Goal: Task Accomplishment & Management: Complete application form

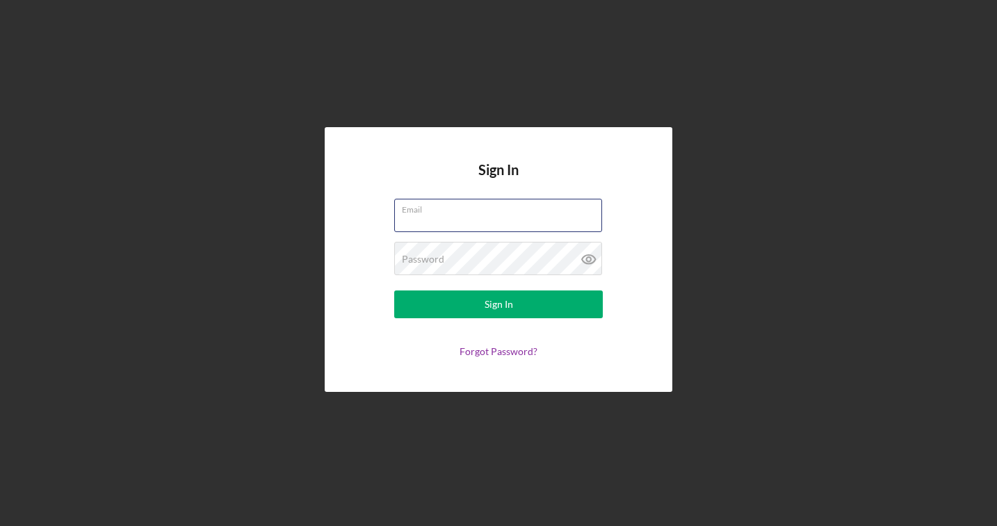
type input "[EMAIL_ADDRESS][DOMAIN_NAME]"
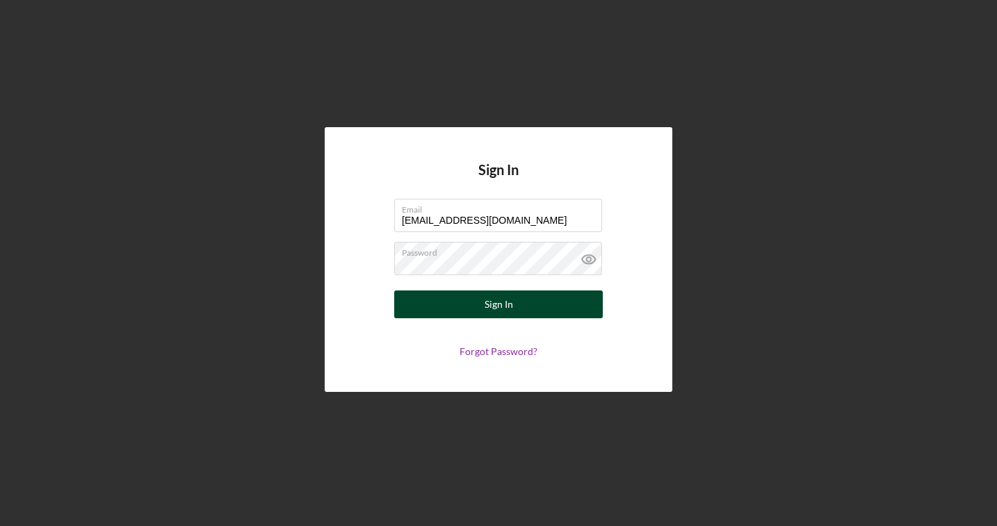
click at [472, 306] on button "Sign In" at bounding box center [498, 304] width 208 height 28
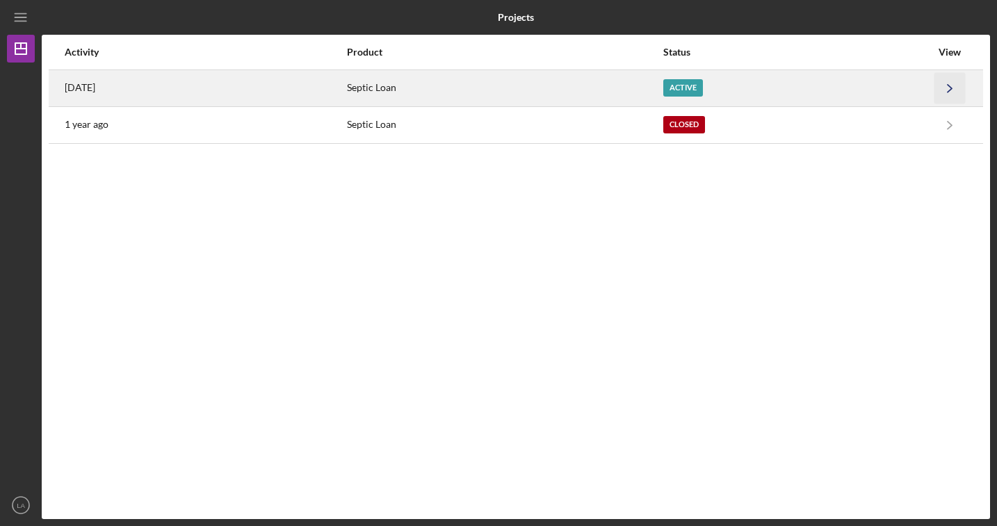
click at [947, 86] on icon "Icon/Navigate" at bounding box center [949, 87] width 31 height 31
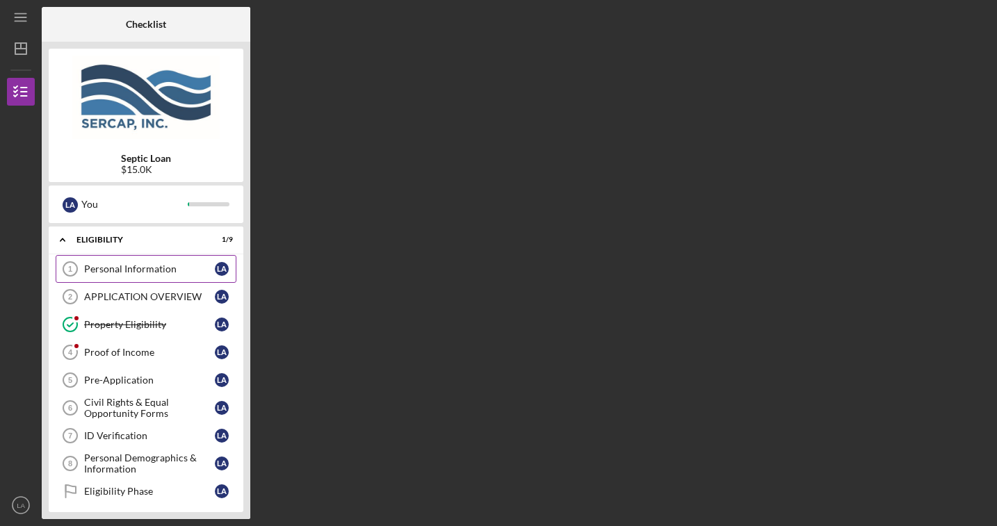
click at [155, 267] on div "Personal Information" at bounding box center [149, 268] width 131 height 11
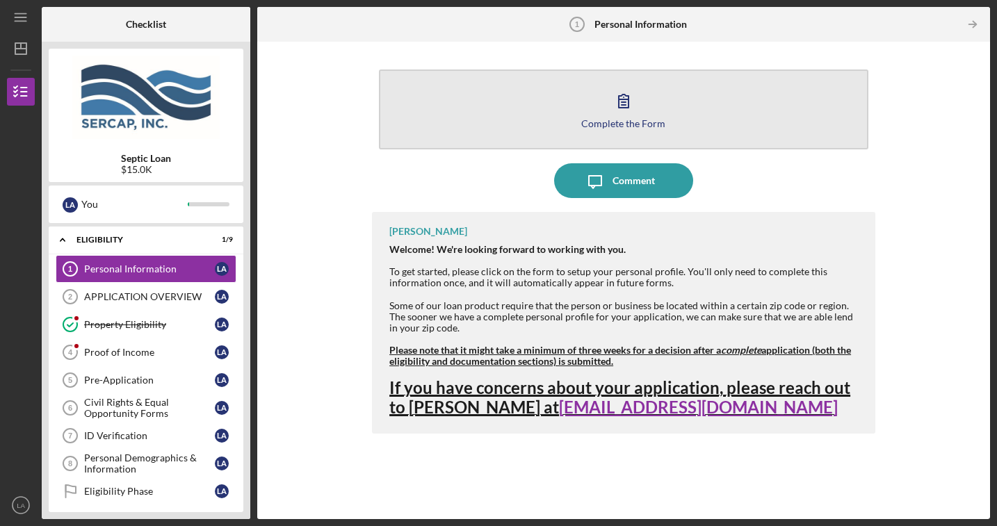
click at [624, 106] on icon "button" at bounding box center [623, 100] width 35 height 35
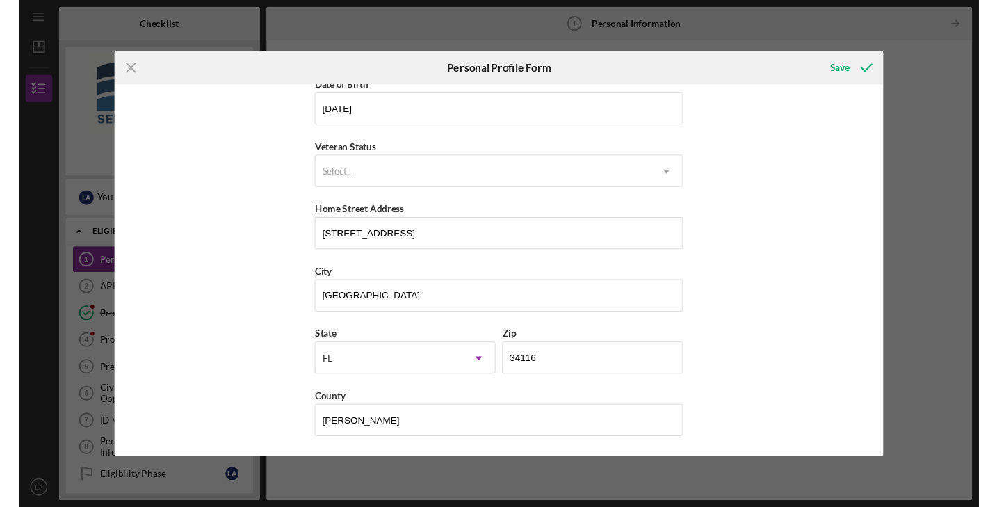
scroll to position [145, 0]
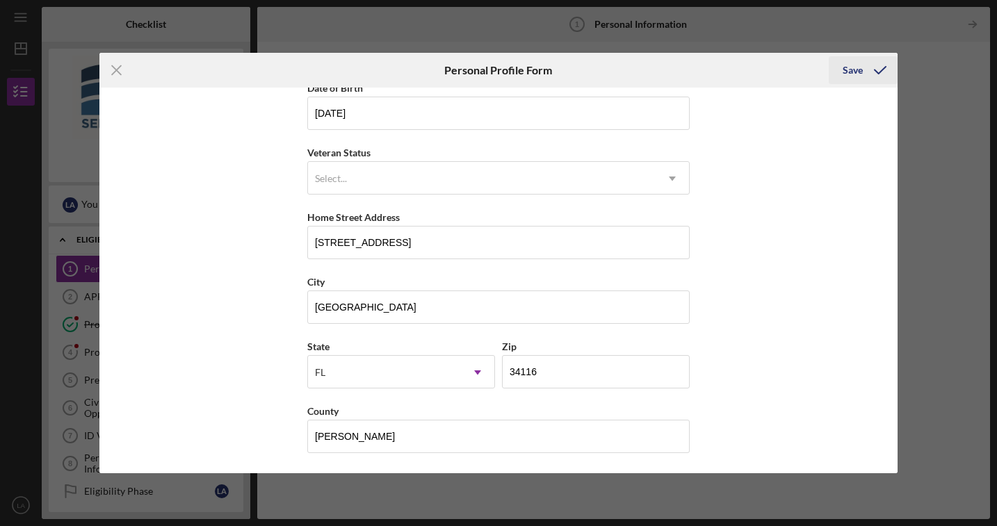
click at [848, 69] on div "Save" at bounding box center [852, 70] width 20 height 28
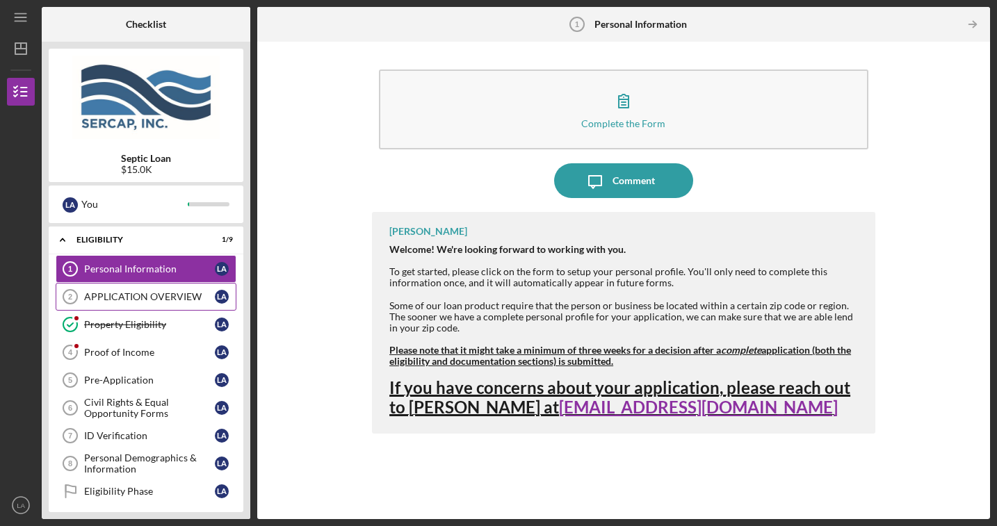
click at [124, 293] on div "APPLICATION OVERVIEW" at bounding box center [149, 296] width 131 height 11
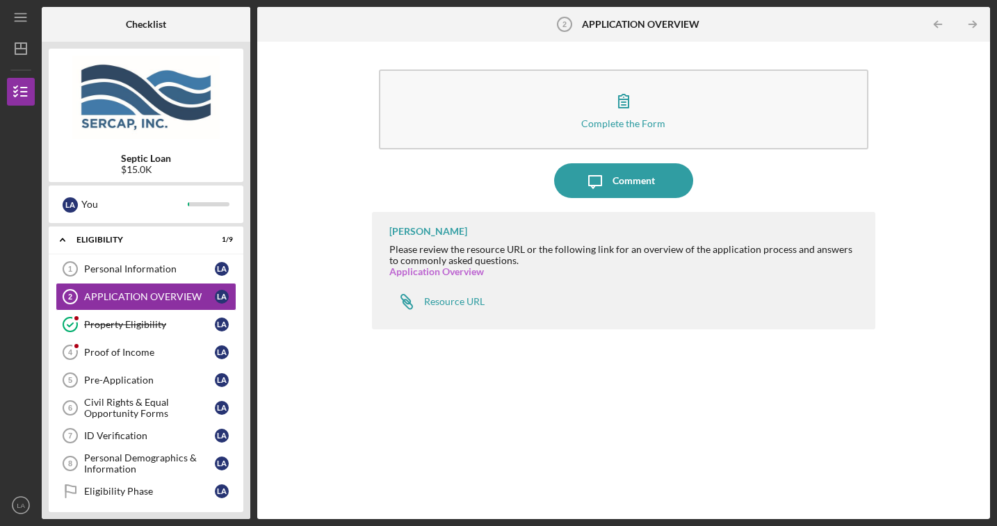
click at [461, 272] on link "Application Overview" at bounding box center [436, 271] width 95 height 12
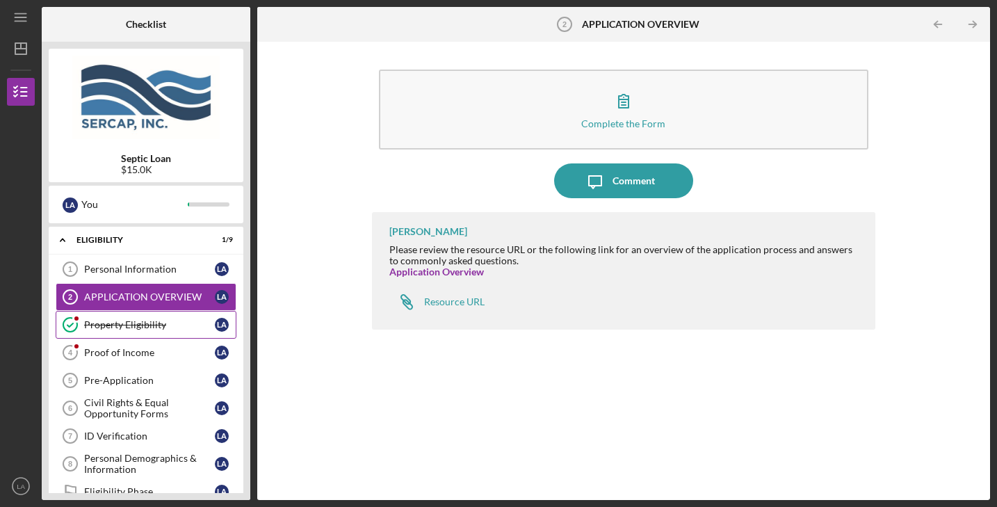
click at [171, 322] on div "Property Eligibility" at bounding box center [149, 324] width 131 height 11
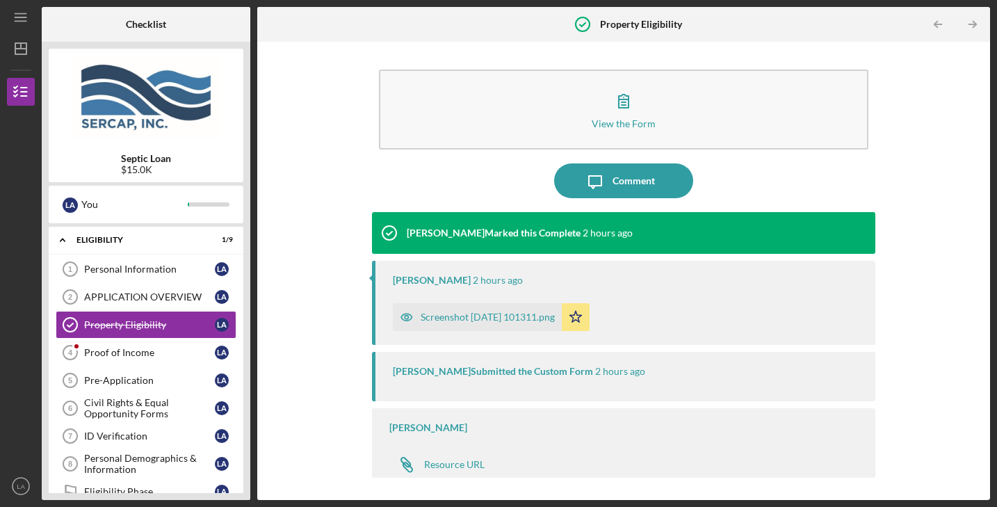
click at [541, 313] on div "Screenshot [DATE] 101311.png" at bounding box center [487, 316] width 134 height 11
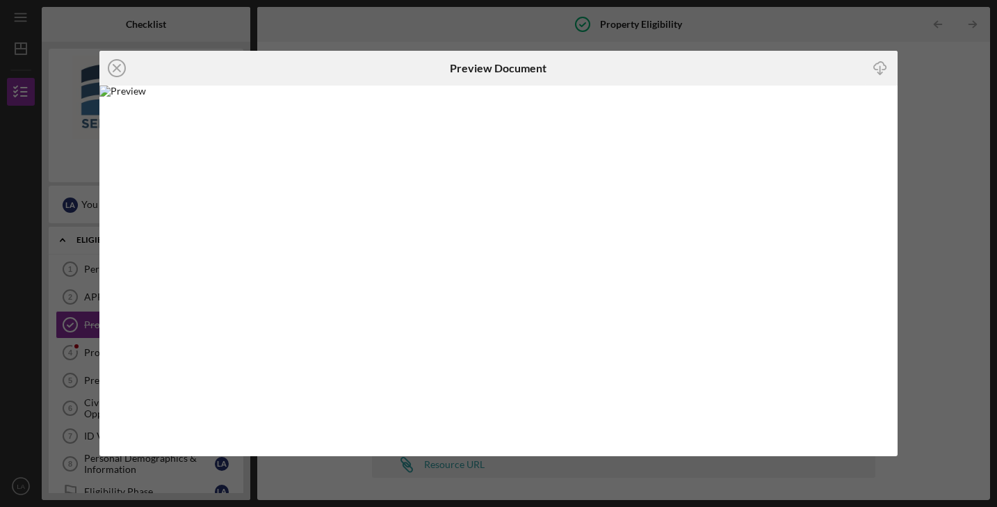
click at [924, 115] on div "Icon/Close Preview Document Icon/Download" at bounding box center [498, 253] width 997 height 507
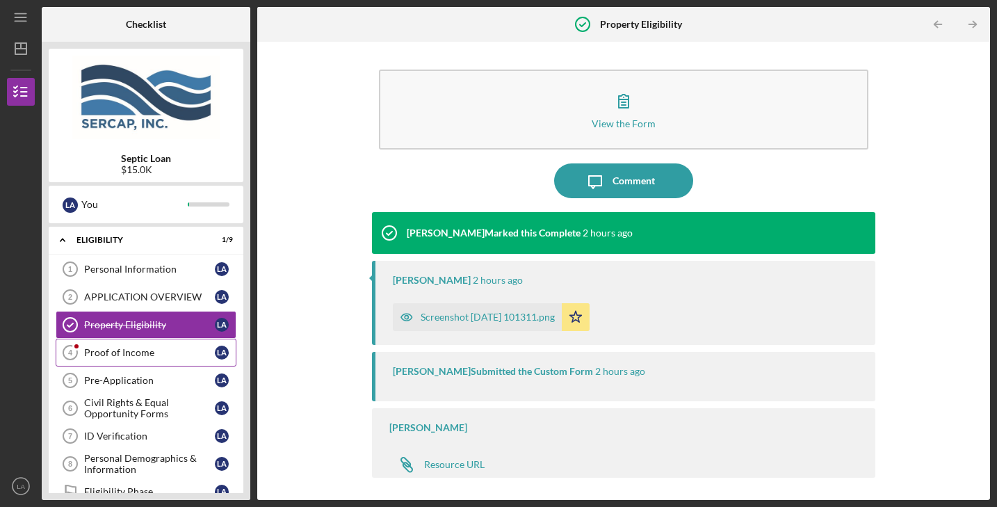
click at [161, 348] on div "Proof of Income" at bounding box center [149, 352] width 131 height 11
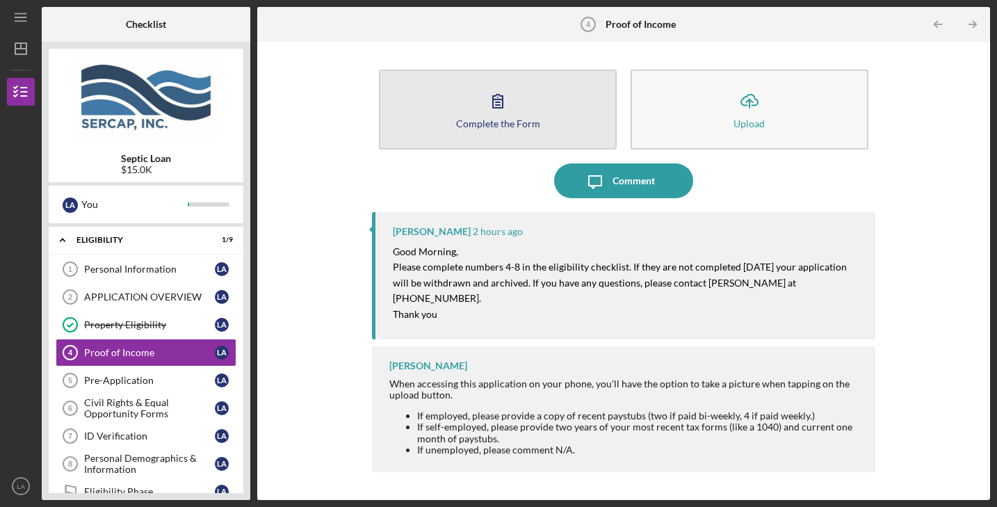
click at [498, 110] on icon "button" at bounding box center [497, 100] width 35 height 35
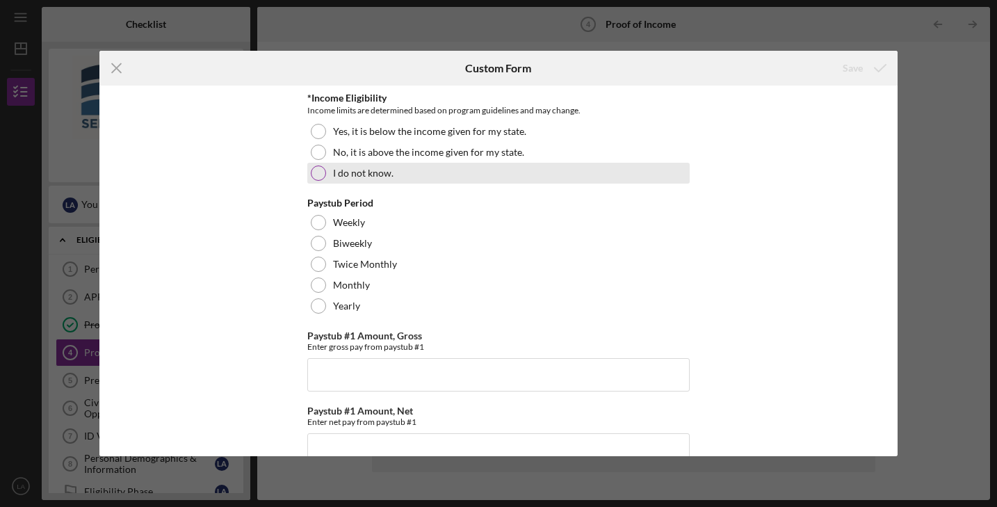
click at [318, 172] on div at bounding box center [318, 172] width 15 height 15
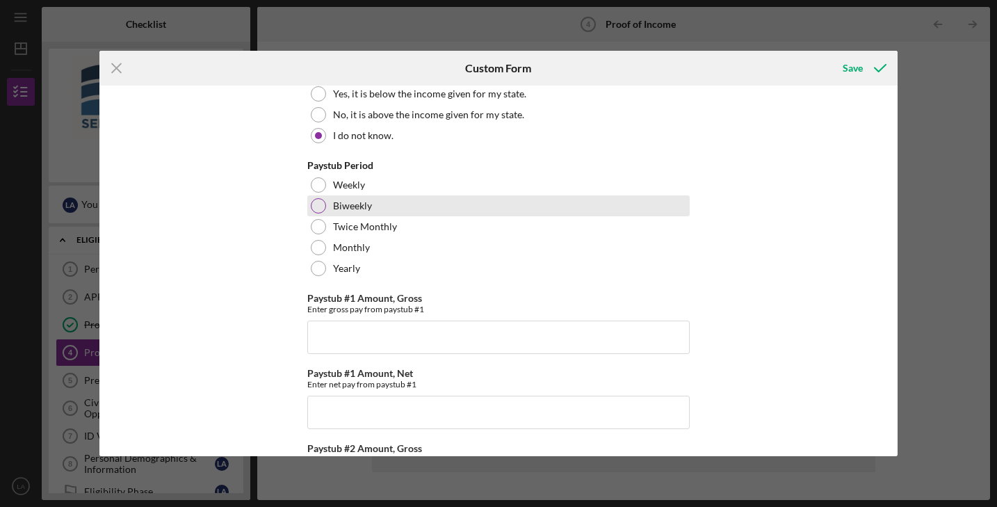
scroll to position [40, 0]
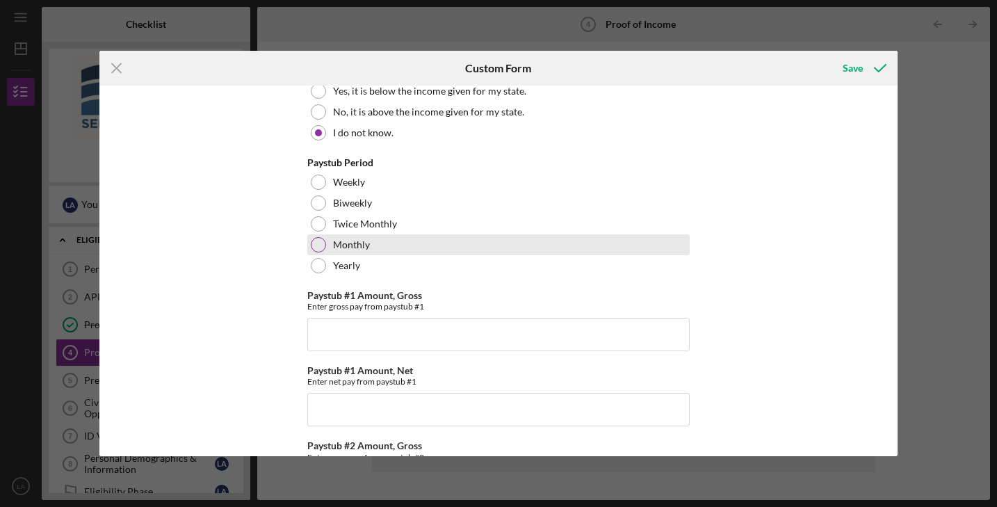
click at [317, 243] on div at bounding box center [318, 244] width 15 height 15
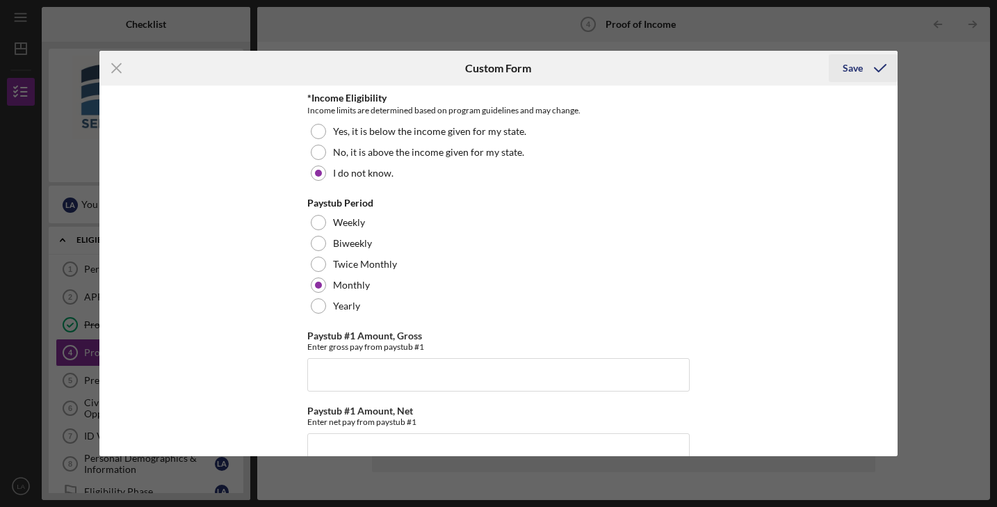
scroll to position [0, 0]
click at [846, 69] on div "Save" at bounding box center [852, 68] width 20 height 28
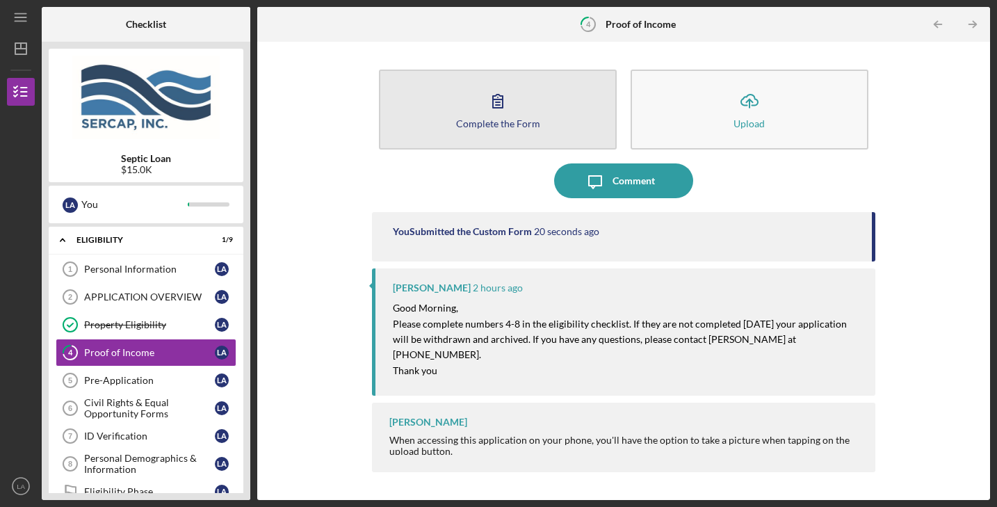
click at [498, 104] on icon "button" at bounding box center [497, 100] width 35 height 35
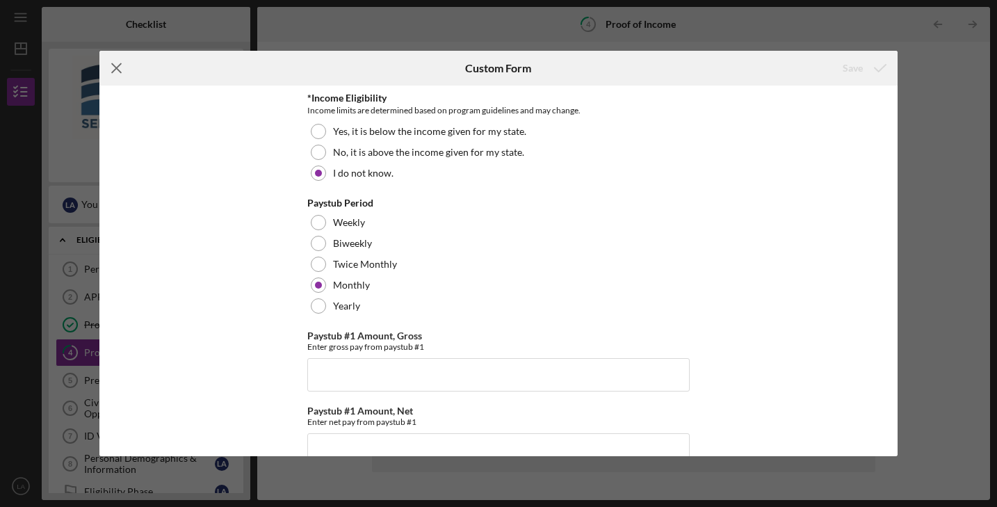
click at [115, 65] on icon "Icon/Menu Close" at bounding box center [116, 68] width 35 height 35
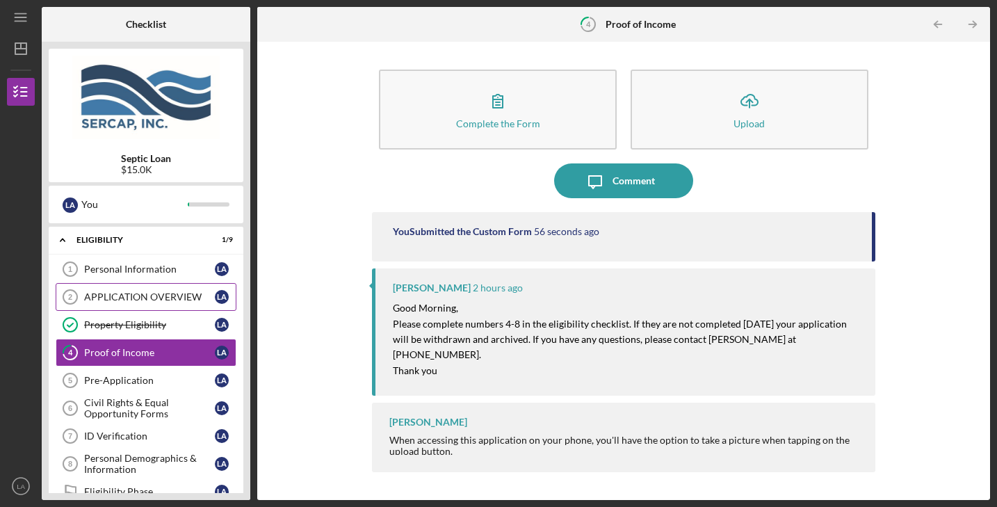
click at [178, 290] on link "APPLICATION OVERVIEW 2 APPLICATION OVERVIEW L A" at bounding box center [146, 297] width 181 height 28
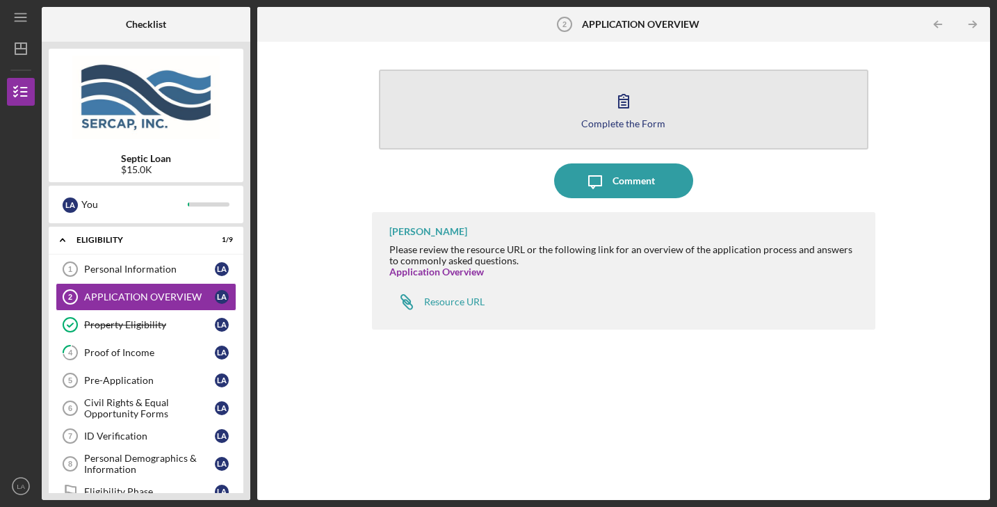
click at [614, 105] on icon "button" at bounding box center [623, 100] width 35 height 35
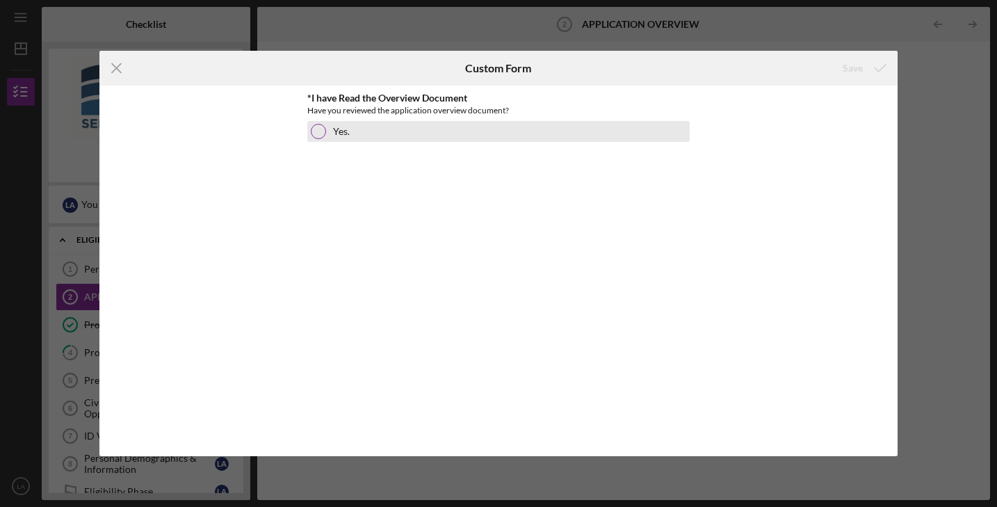
click at [319, 132] on div at bounding box center [318, 131] width 15 height 15
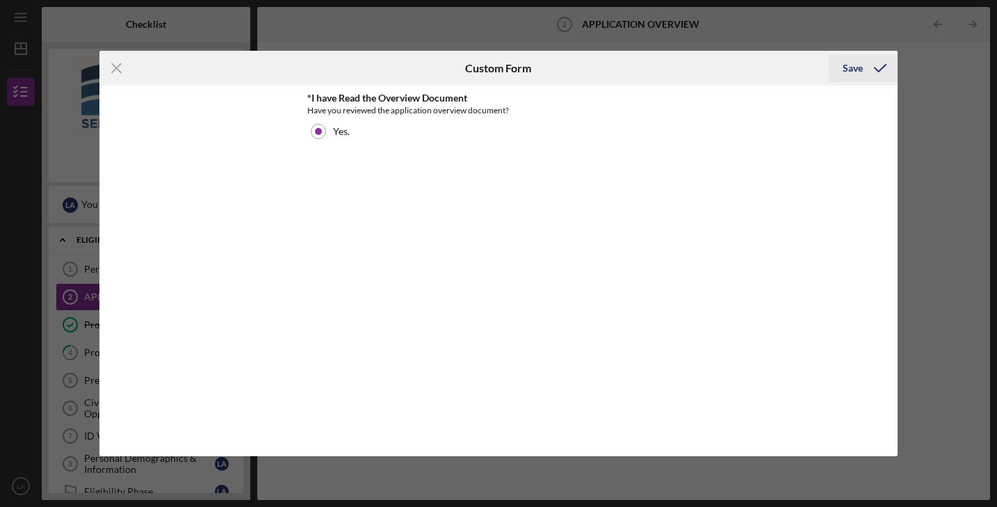
click at [849, 69] on div "Save" at bounding box center [852, 68] width 20 height 28
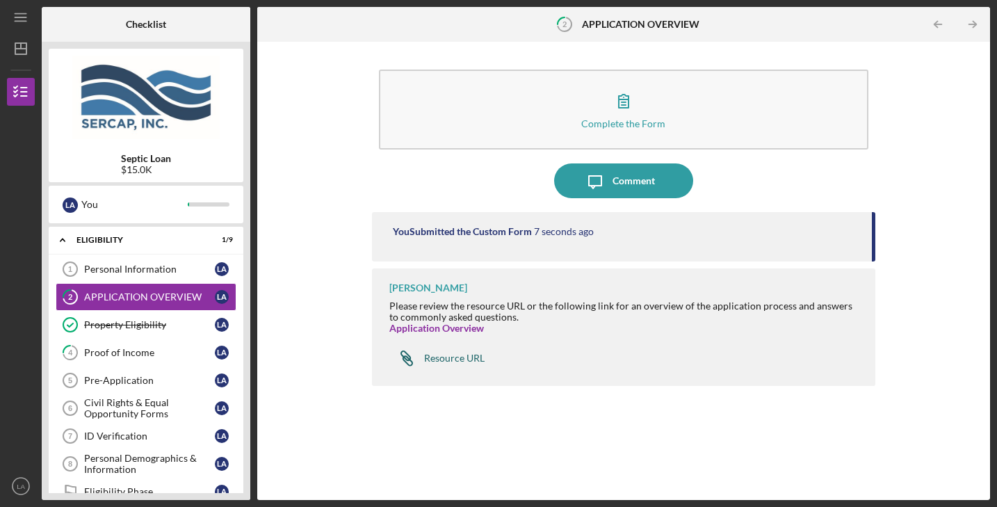
click at [462, 357] on div "Resource URL" at bounding box center [454, 357] width 60 height 11
click at [176, 356] on div "Proof of Income" at bounding box center [149, 352] width 131 height 11
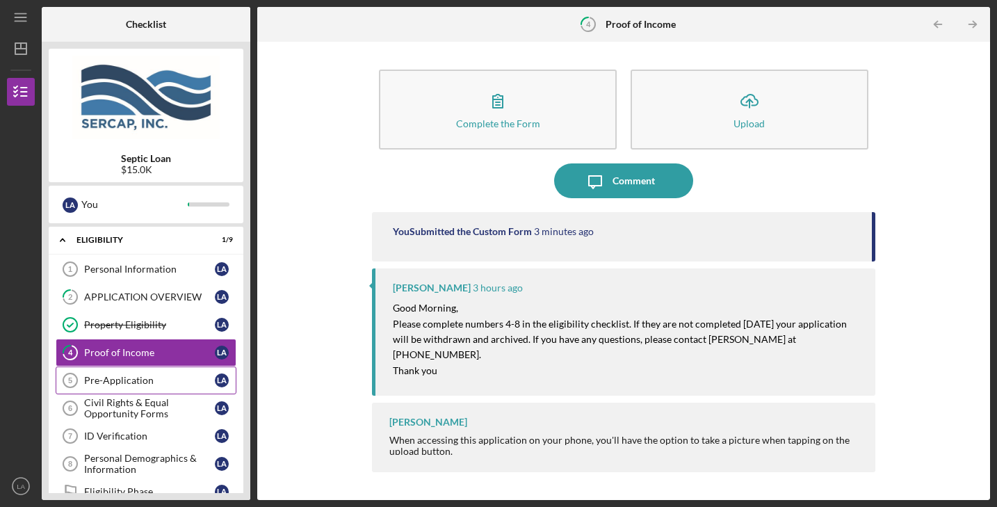
click at [149, 381] on div "Pre-Application" at bounding box center [149, 380] width 131 height 11
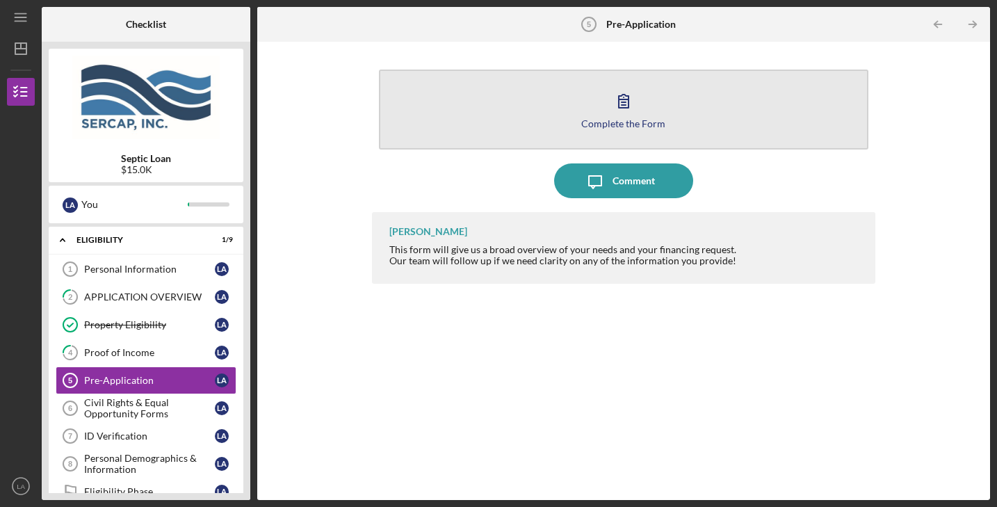
click at [625, 108] on icon "button" at bounding box center [623, 101] width 10 height 13
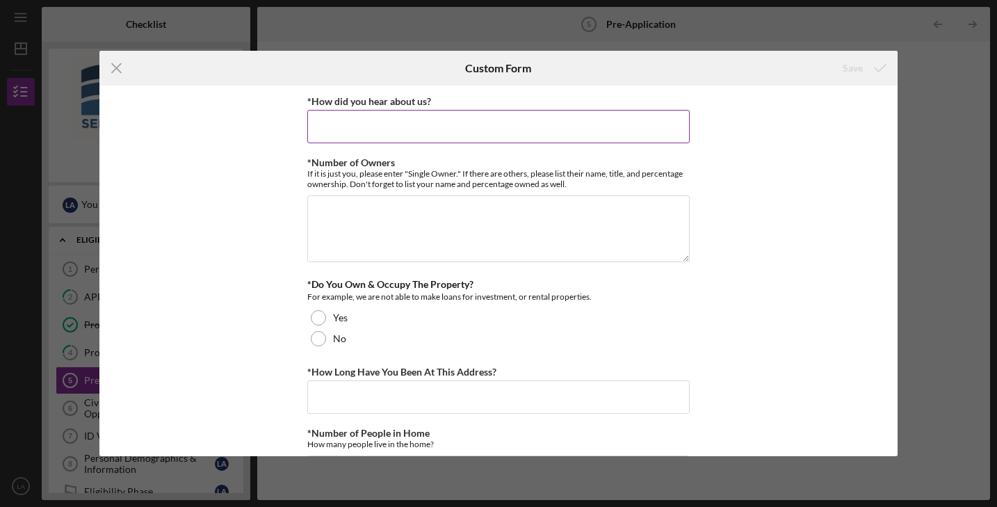
click at [340, 132] on input "*How did you hear about us?" at bounding box center [498, 126] width 382 height 33
type input "W"
type input "Online research"
click at [341, 230] on textarea "*Number of Owners" at bounding box center [498, 228] width 382 height 67
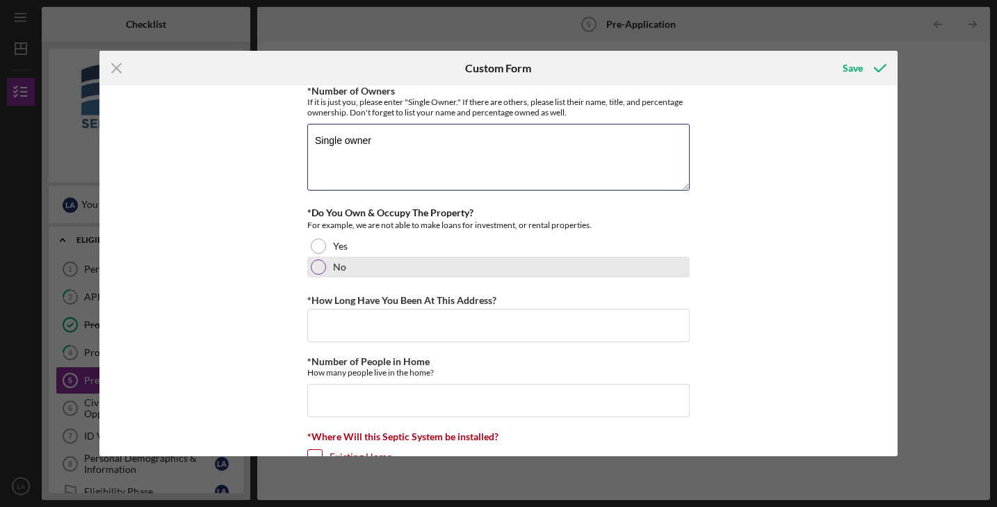
scroll to position [72, 0]
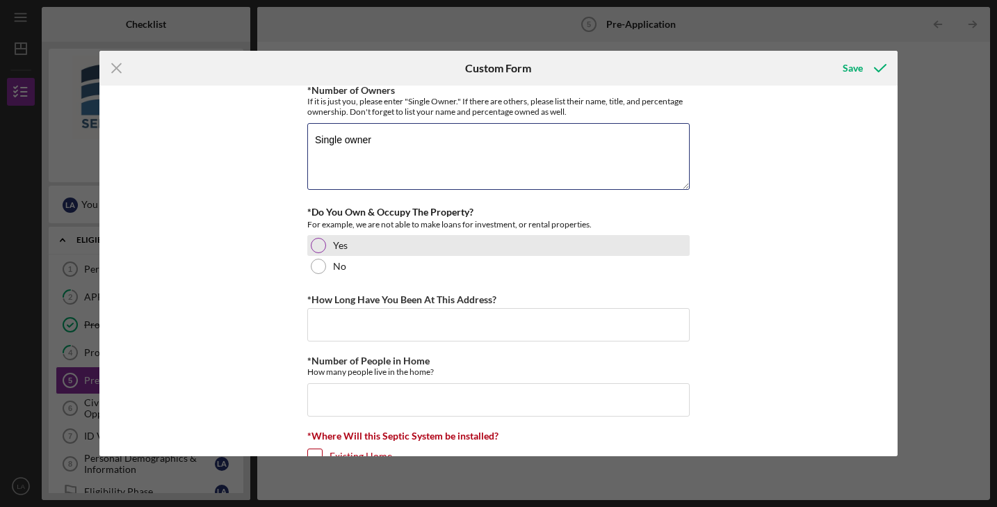
type textarea "Single owner"
click at [317, 245] on div at bounding box center [318, 245] width 15 height 15
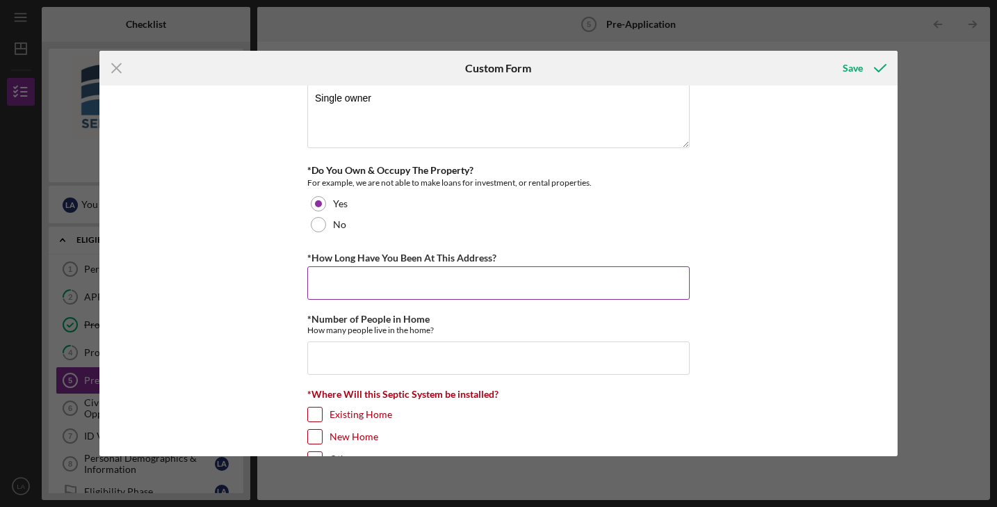
scroll to position [120, 0]
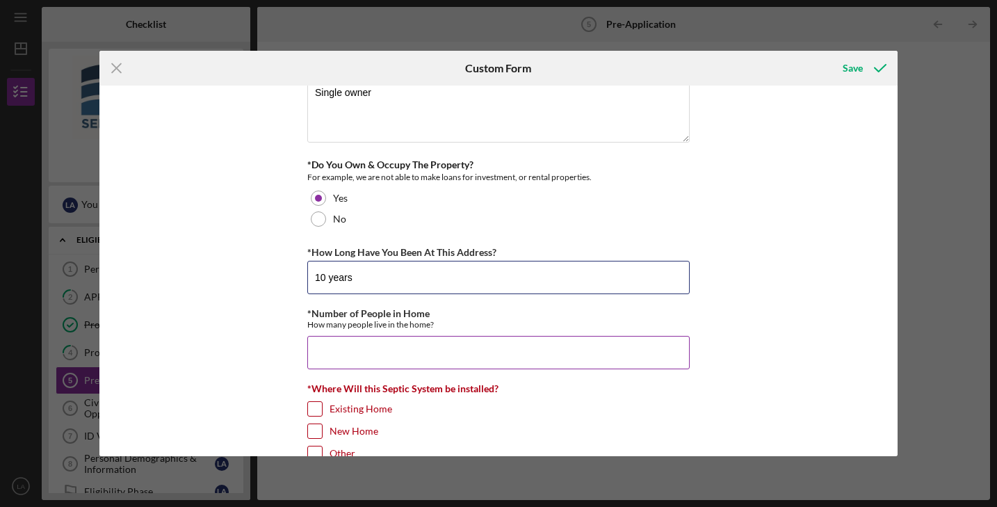
type input "10 years"
click at [329, 352] on input "*Number of People in Home" at bounding box center [498, 352] width 382 height 33
type input "2"
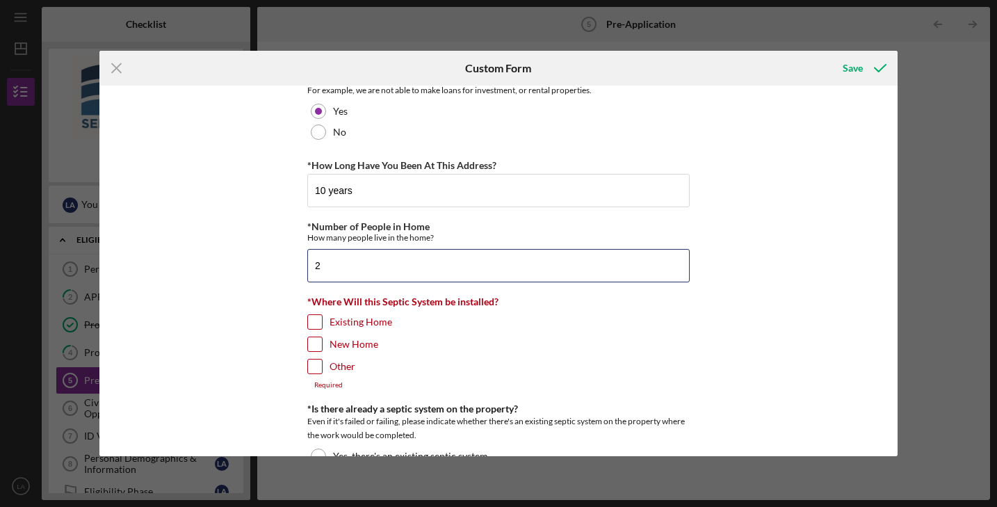
scroll to position [208, 0]
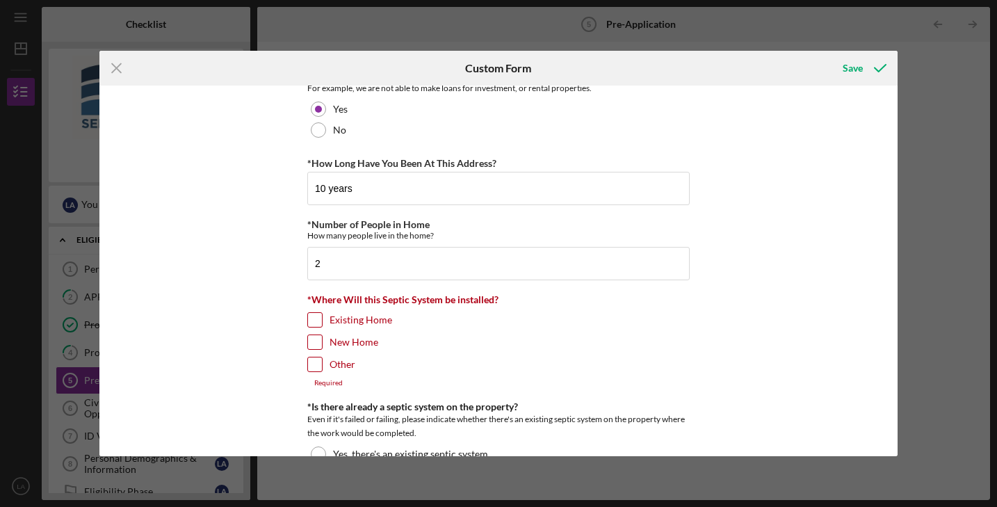
click at [315, 315] on input "Existing Home" at bounding box center [315, 320] width 14 height 14
checkbox input "true"
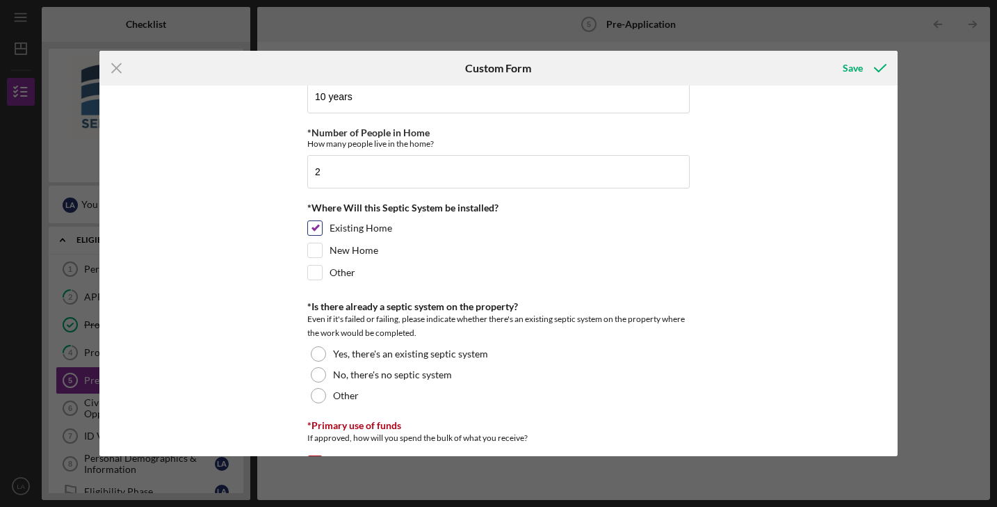
scroll to position [313, 0]
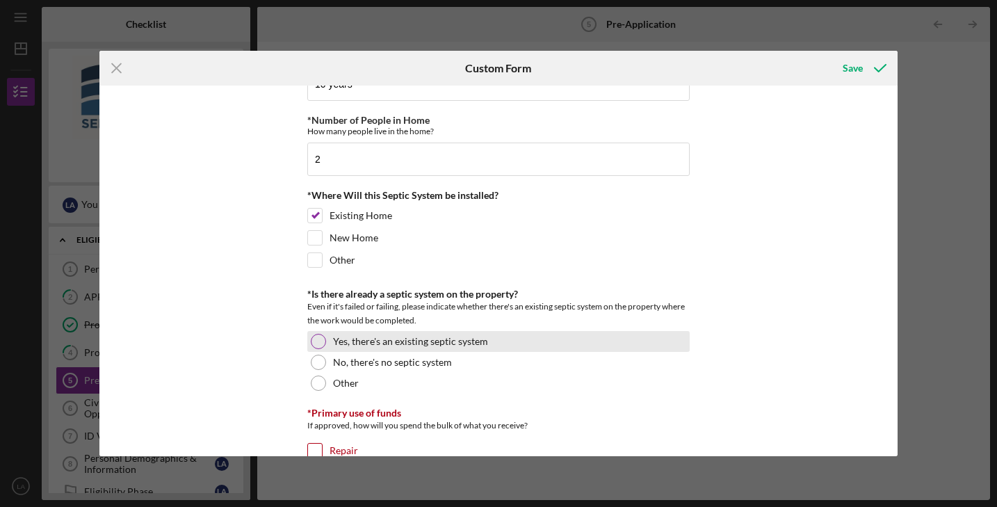
click at [317, 340] on div at bounding box center [318, 341] width 15 height 15
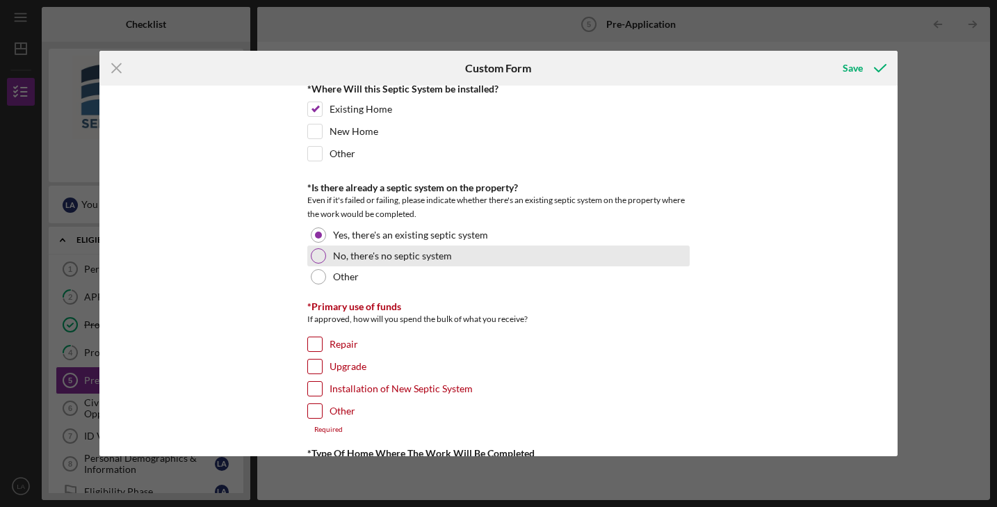
scroll to position [420, 0]
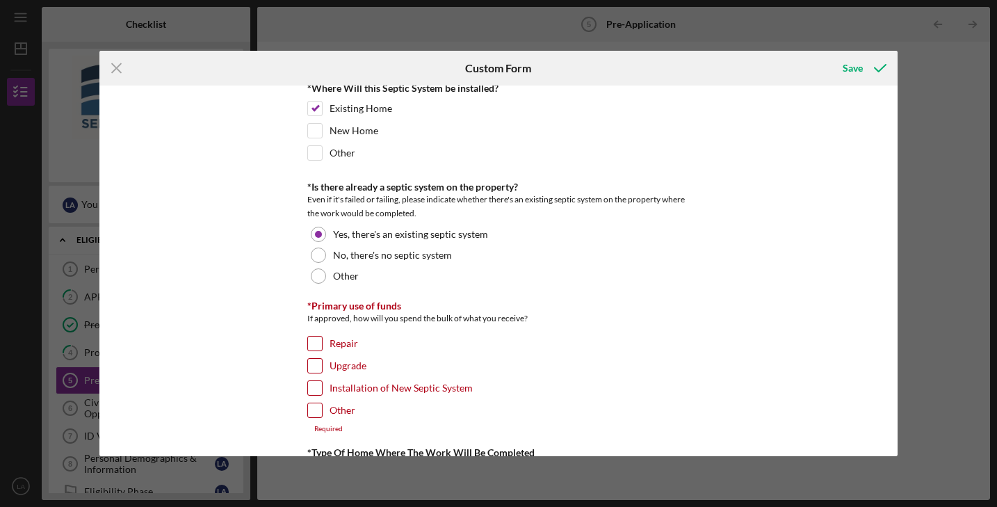
click at [313, 389] on input "Installation of New Septic System" at bounding box center [315, 388] width 14 height 14
checkbox input "true"
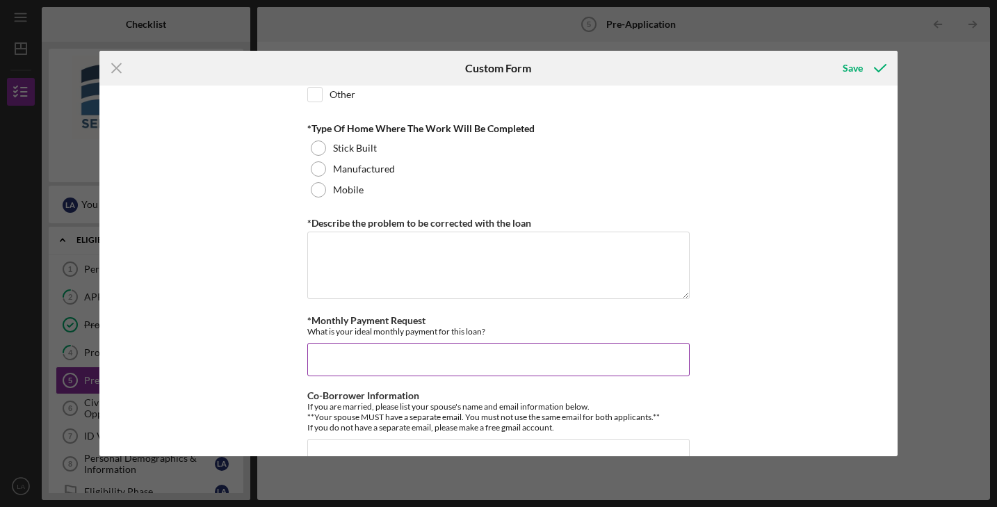
scroll to position [734, 0]
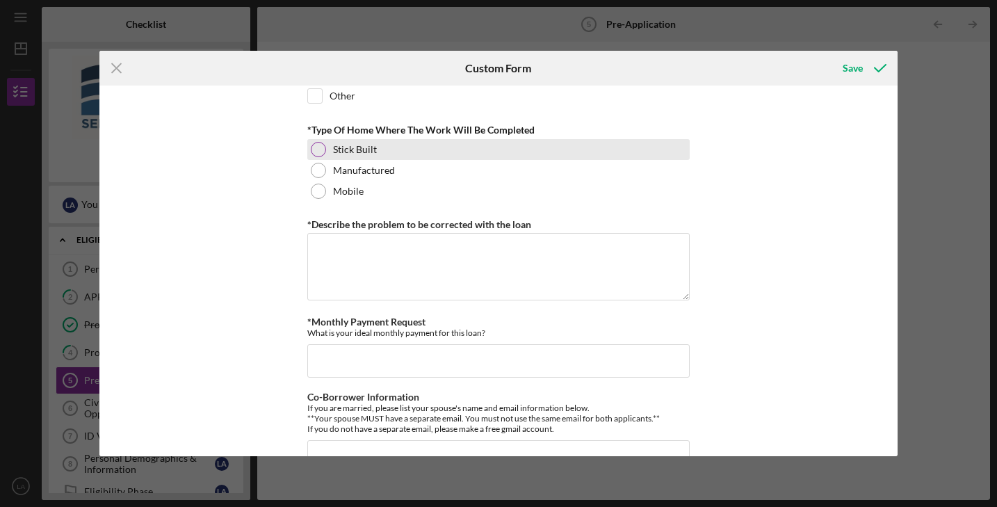
click at [318, 149] on div at bounding box center [318, 149] width 15 height 15
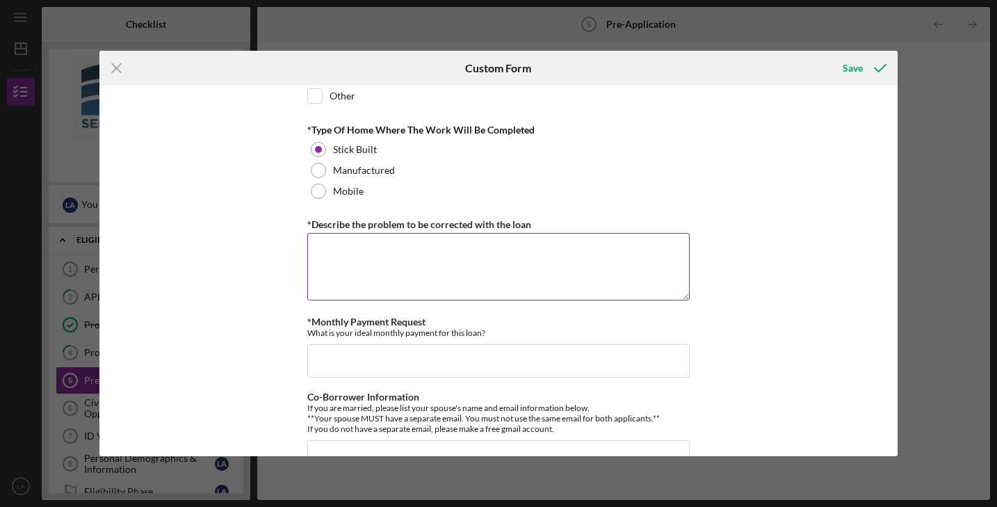
click at [331, 256] on textarea "*Describe the problem to be corrected with the loan" at bounding box center [498, 266] width 382 height 67
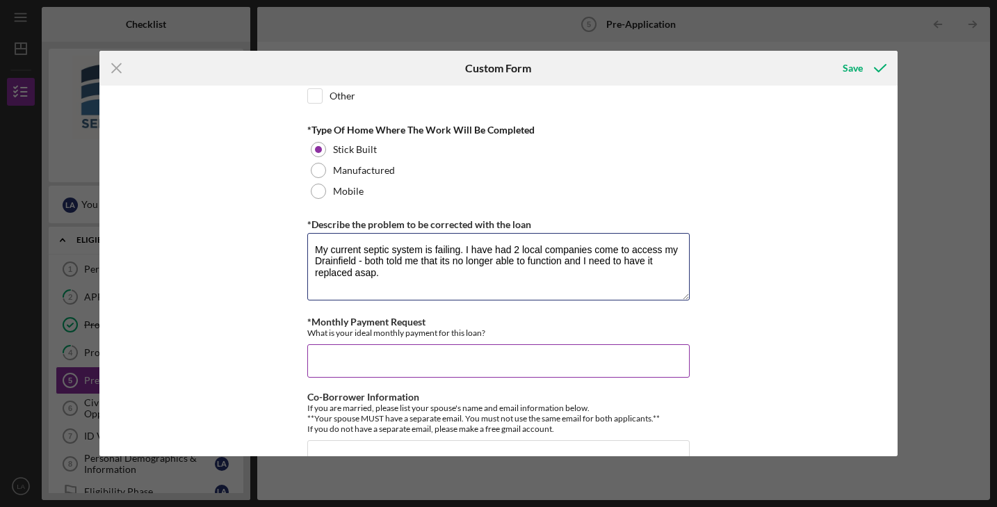
type textarea "My current septic system is failing. I have had 2 local companies come to acces…"
click at [348, 361] on input "*Monthly Payment Request" at bounding box center [498, 360] width 382 height 33
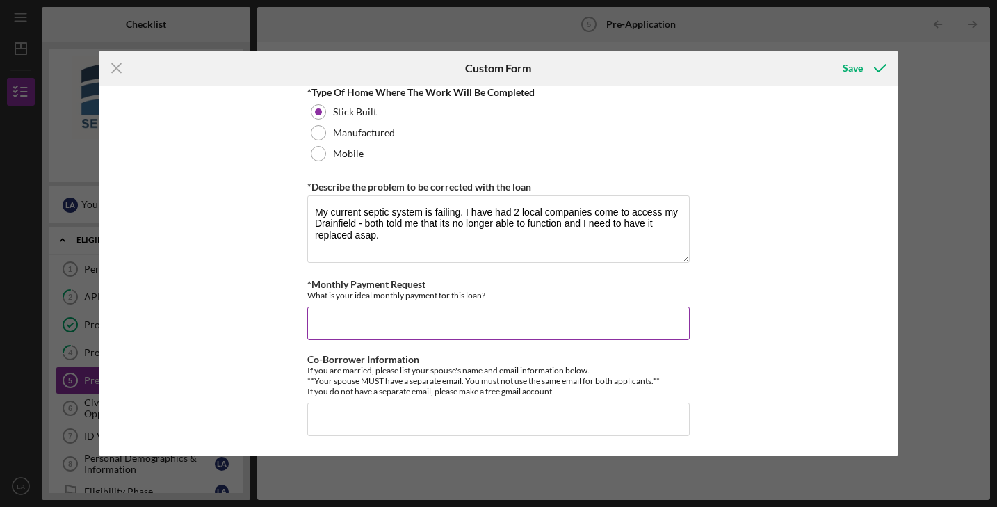
scroll to position [771, 0]
click at [776, 314] on div "*How did you hear about us? Online research *Number of Owners If it is just you…" at bounding box center [497, 270] width 797 height 370
click at [386, 314] on input "$150" at bounding box center [498, 323] width 382 height 33
click at [373, 324] on input "$150" at bounding box center [498, 323] width 382 height 33
type input "$150, but I can be flexible"
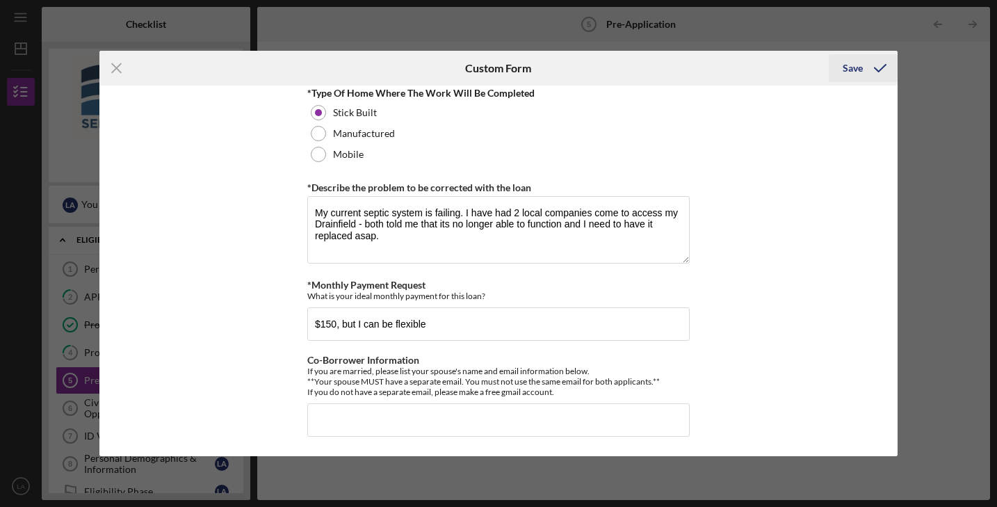
click at [847, 71] on div "Save" at bounding box center [852, 68] width 20 height 28
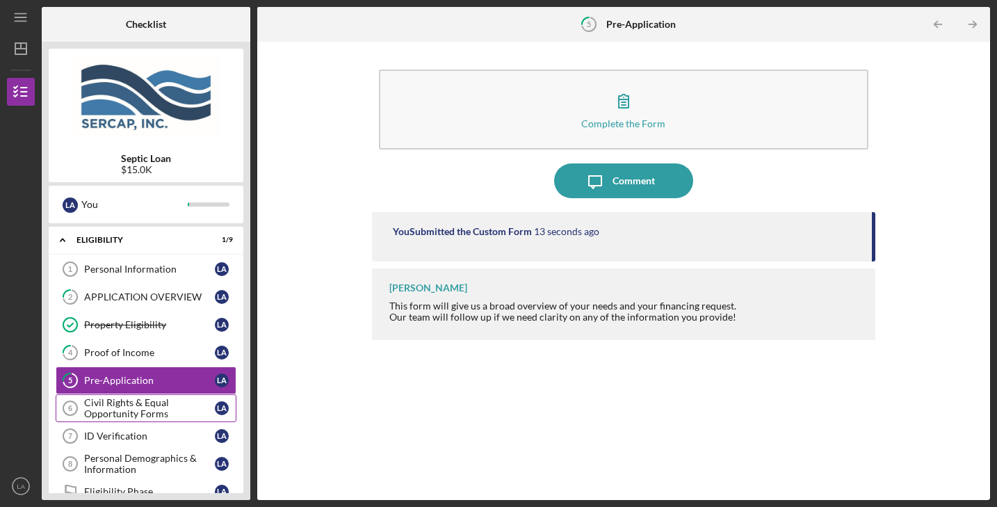
click at [156, 407] on div "Civil Rights & Equal Opportunity Forms" at bounding box center [149, 408] width 131 height 22
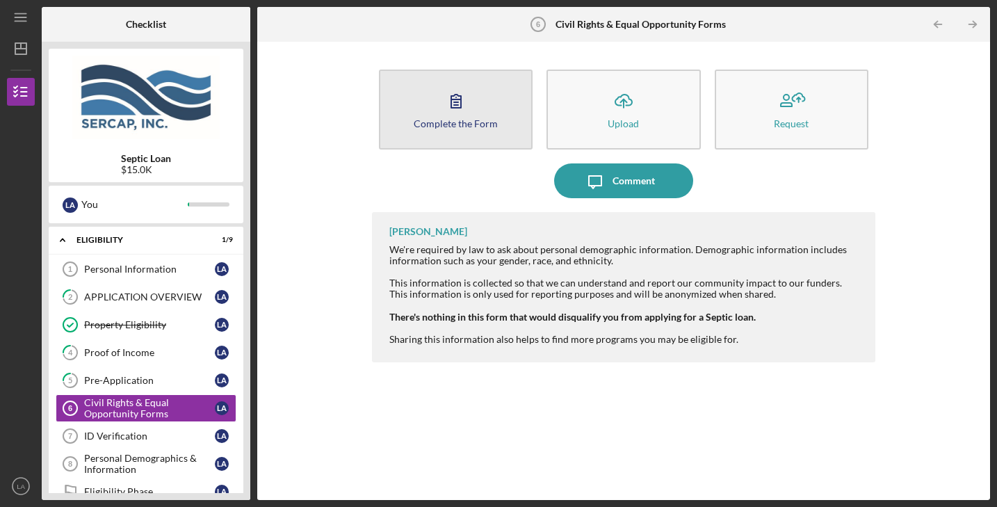
click at [464, 116] on icon "button" at bounding box center [455, 100] width 35 height 35
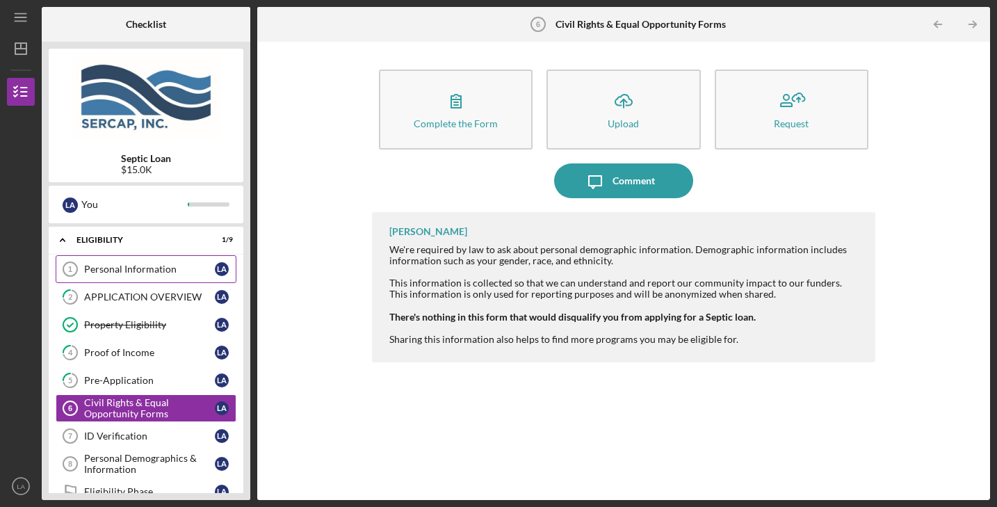
click at [178, 275] on link "Personal Information 1 Personal Information L A" at bounding box center [146, 269] width 181 height 28
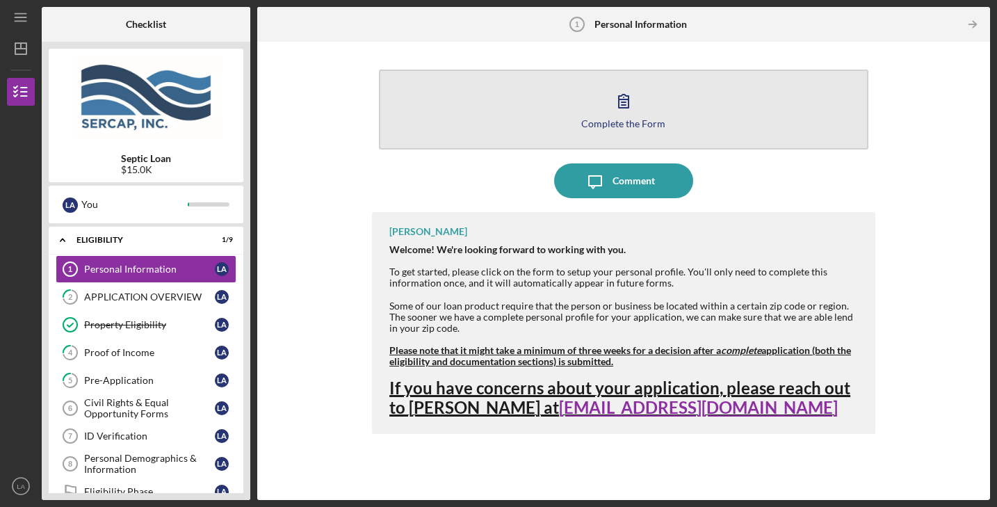
click at [626, 124] on div "Complete the Form" at bounding box center [623, 123] width 84 height 10
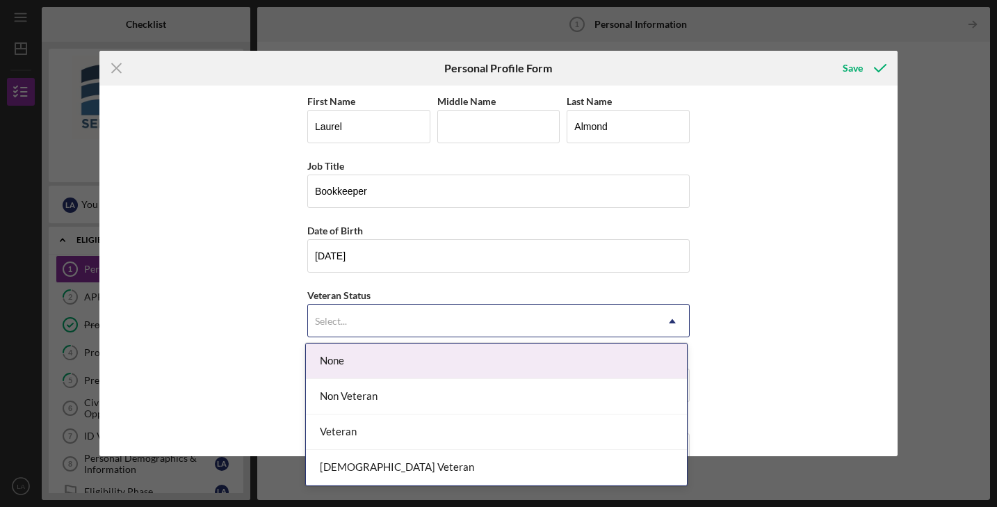
click at [669, 323] on icon "Icon/Dropdown Arrow" at bounding box center [671, 320] width 33 height 33
click at [527, 374] on div "None" at bounding box center [496, 360] width 381 height 35
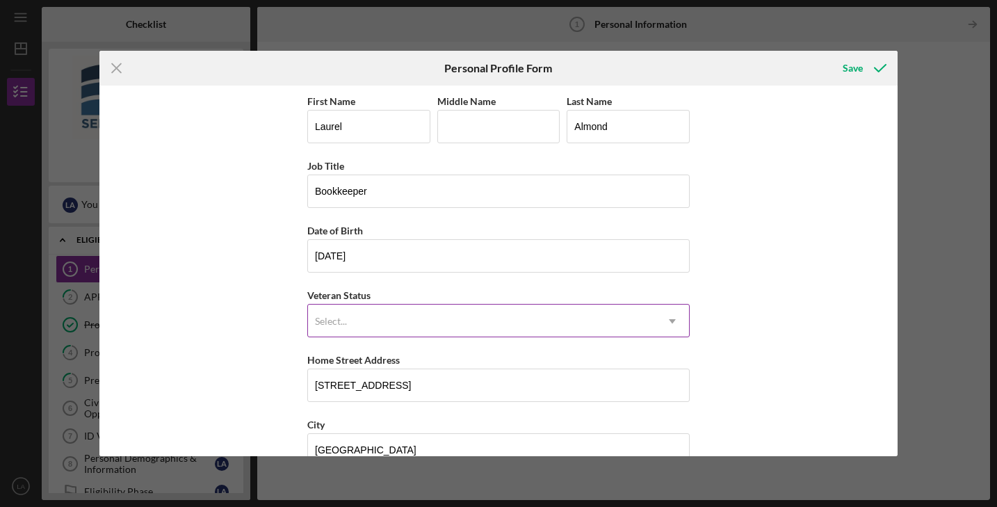
click at [626, 318] on div "Select..." at bounding box center [481, 321] width 347 height 32
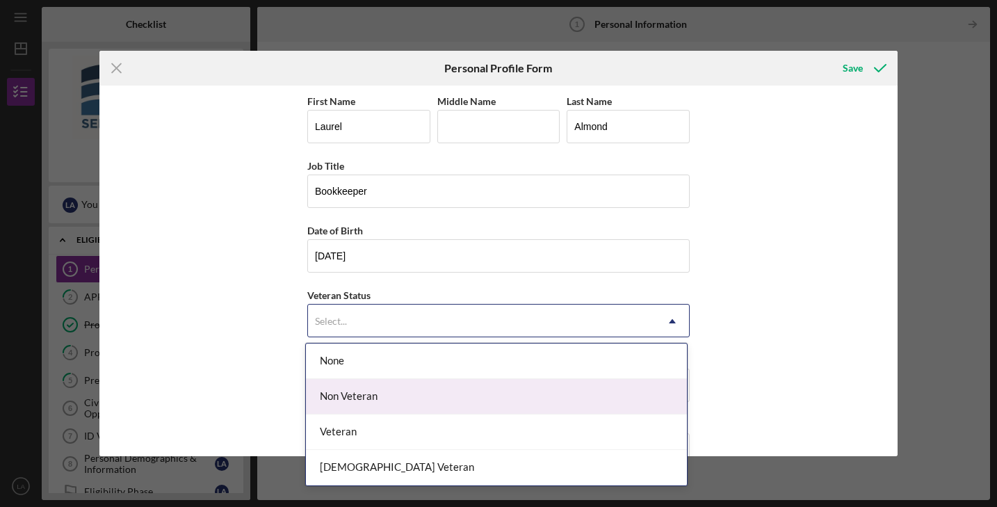
click at [542, 411] on div "Non Veteran" at bounding box center [496, 396] width 381 height 35
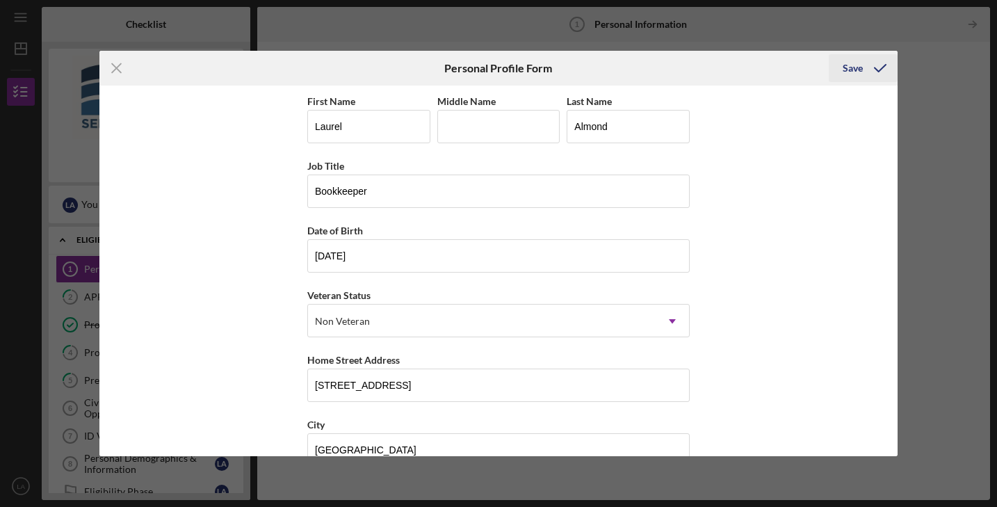
click at [853, 67] on div "Save" at bounding box center [852, 68] width 20 height 28
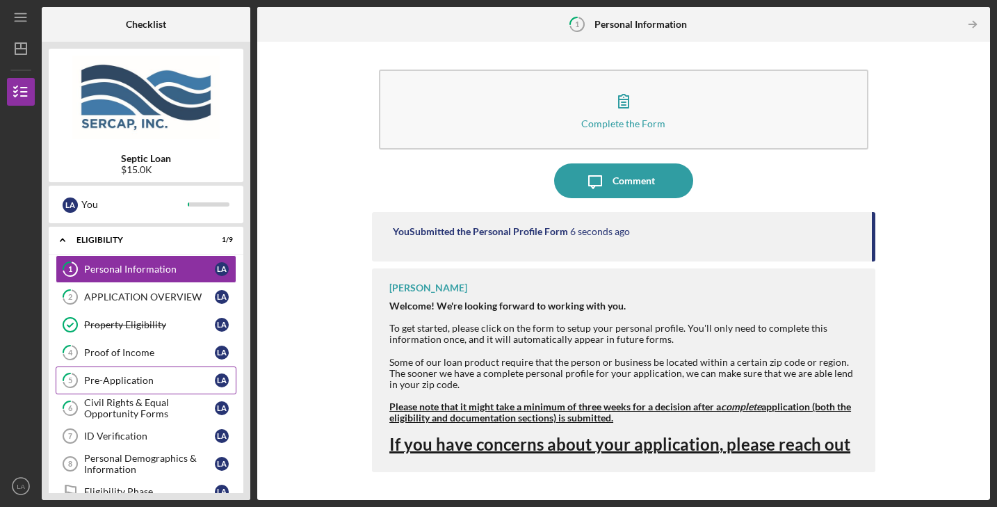
click at [175, 384] on div "Pre-Application" at bounding box center [149, 380] width 131 height 11
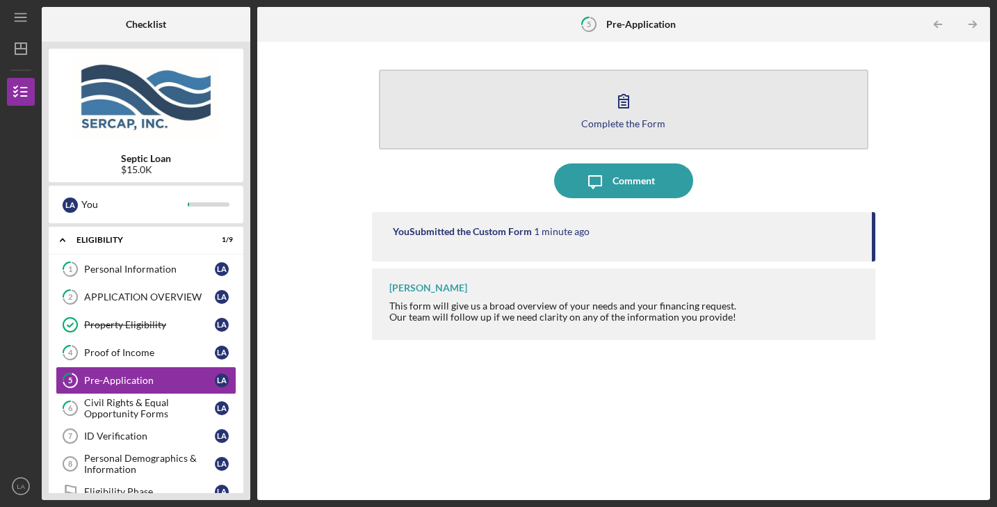
click at [628, 115] on icon "button" at bounding box center [623, 100] width 35 height 35
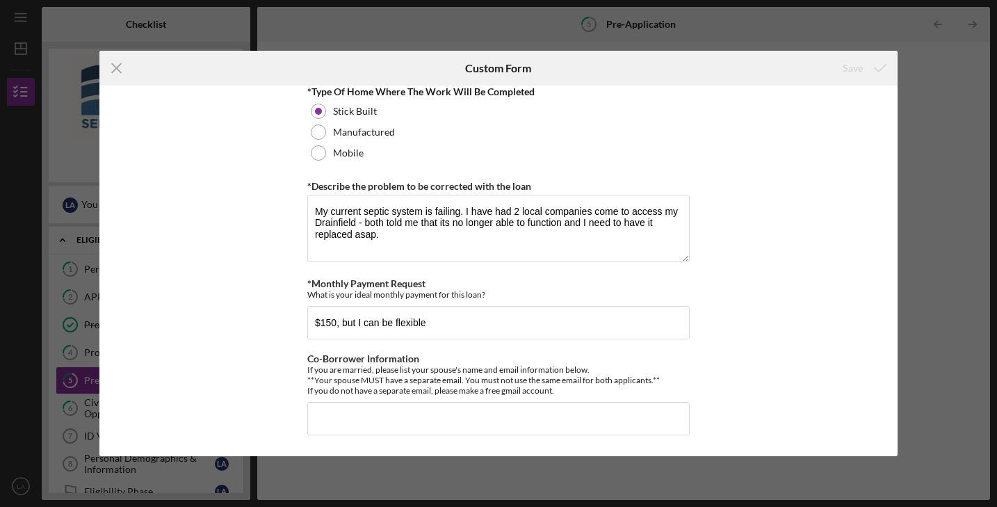
scroll to position [771, 0]
click at [119, 69] on icon "Icon/Menu Close" at bounding box center [116, 68] width 35 height 35
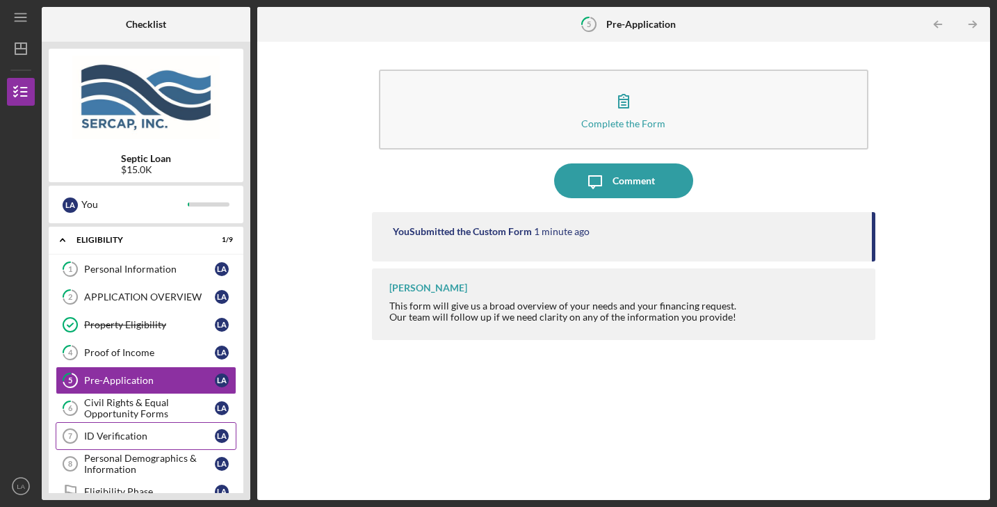
click at [141, 438] on div "ID Verification" at bounding box center [149, 435] width 131 height 11
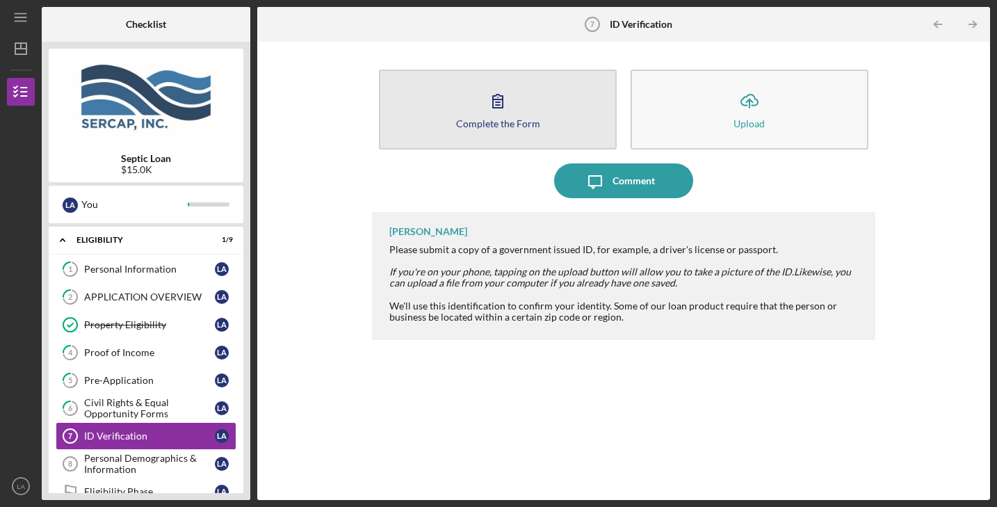
click at [493, 107] on icon "button" at bounding box center [498, 101] width 10 height 13
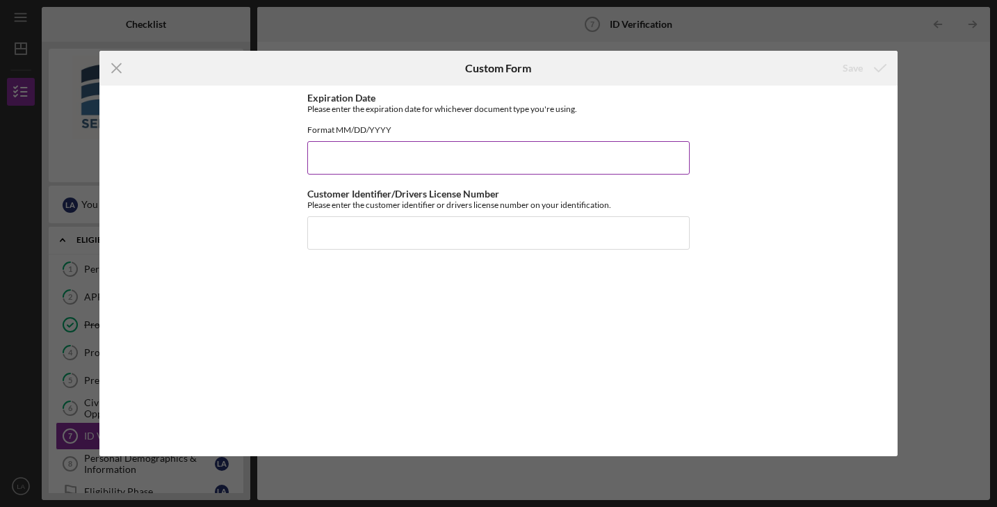
click at [388, 172] on input "Expiration Date" at bounding box center [498, 157] width 382 height 33
type input "[DATE]"
click at [354, 246] on input "Customer Identifier/Drivers License Number" at bounding box center [498, 232] width 382 height 33
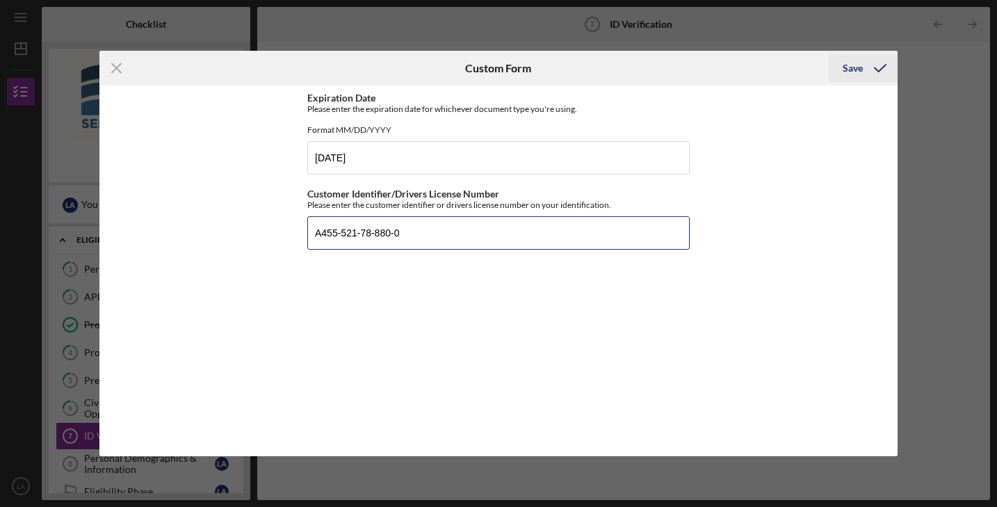
type input "A455-521-78-880-0"
click at [844, 66] on div "Save" at bounding box center [852, 68] width 20 height 28
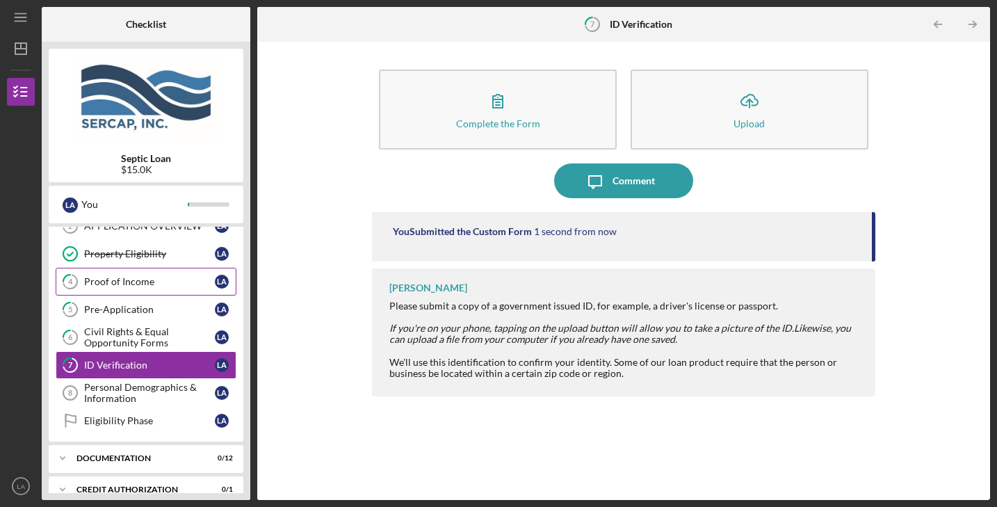
scroll to position [72, 0]
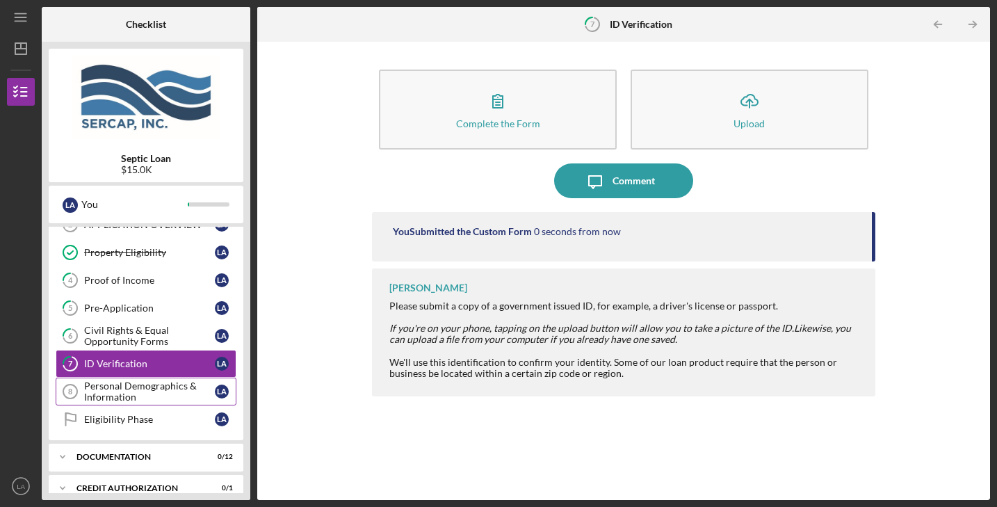
click at [174, 384] on div "Personal Demographics & Information" at bounding box center [149, 391] width 131 height 22
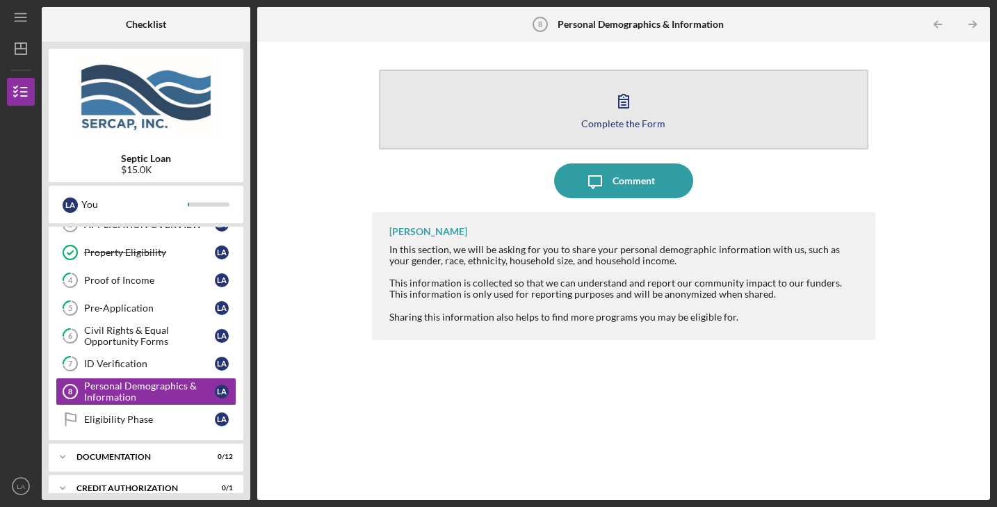
click at [627, 117] on icon "button" at bounding box center [623, 100] width 35 height 35
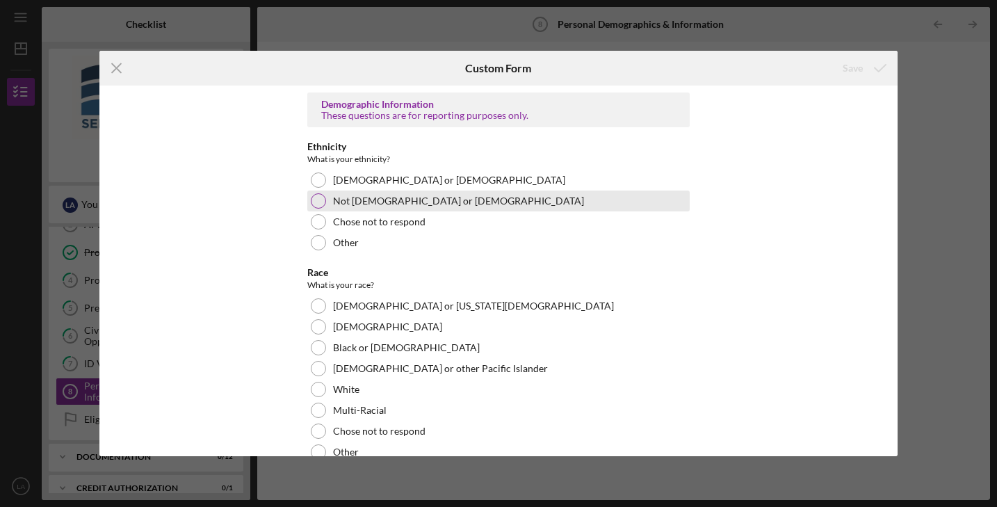
click at [314, 201] on div at bounding box center [318, 200] width 15 height 15
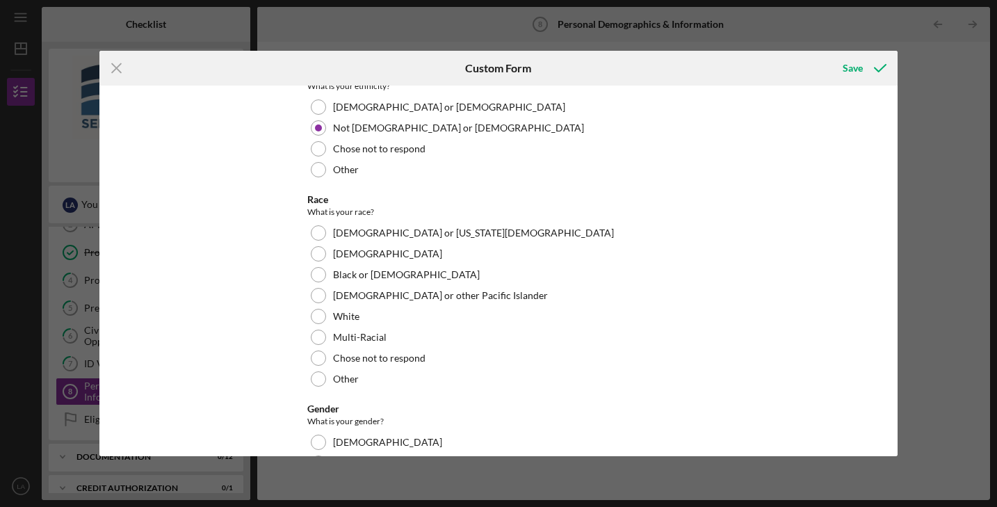
scroll to position [77, 0]
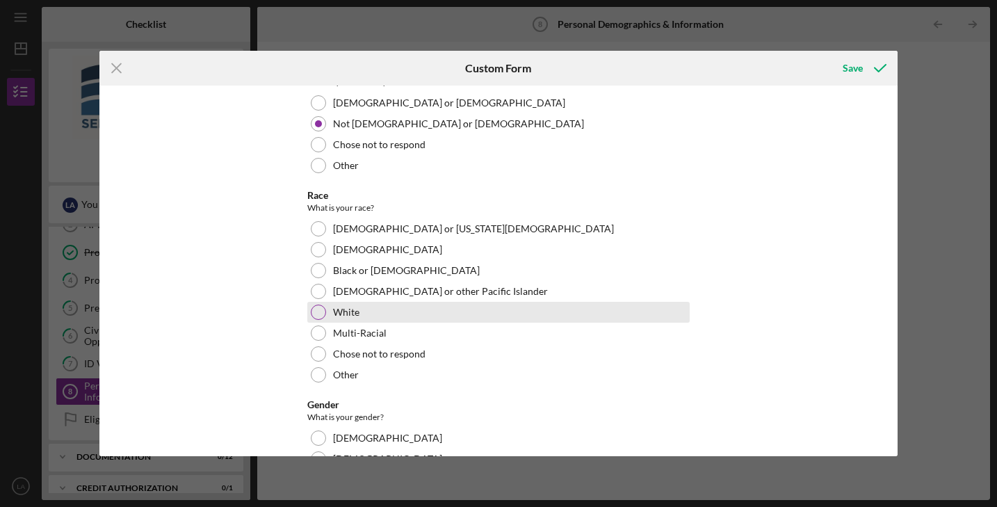
click at [315, 315] on div at bounding box center [318, 311] width 15 height 15
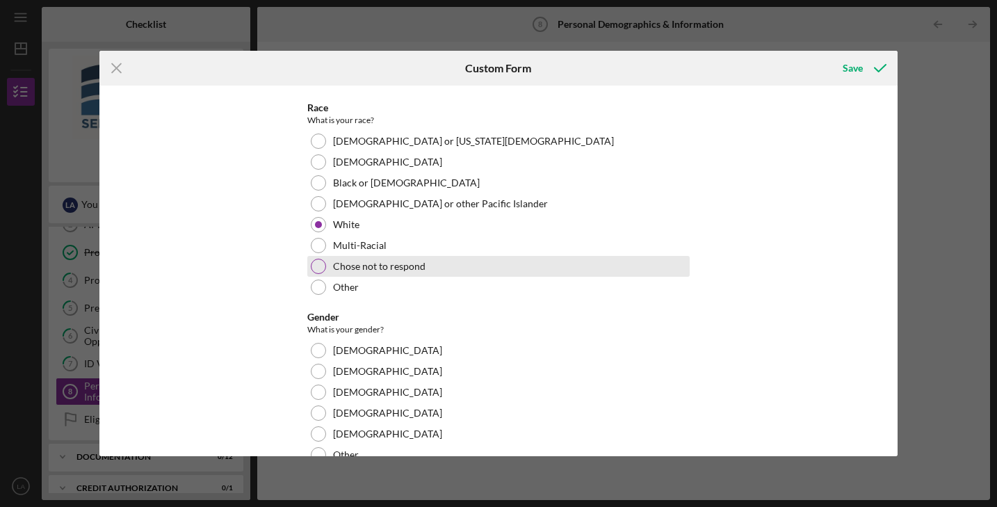
scroll to position [186, 0]
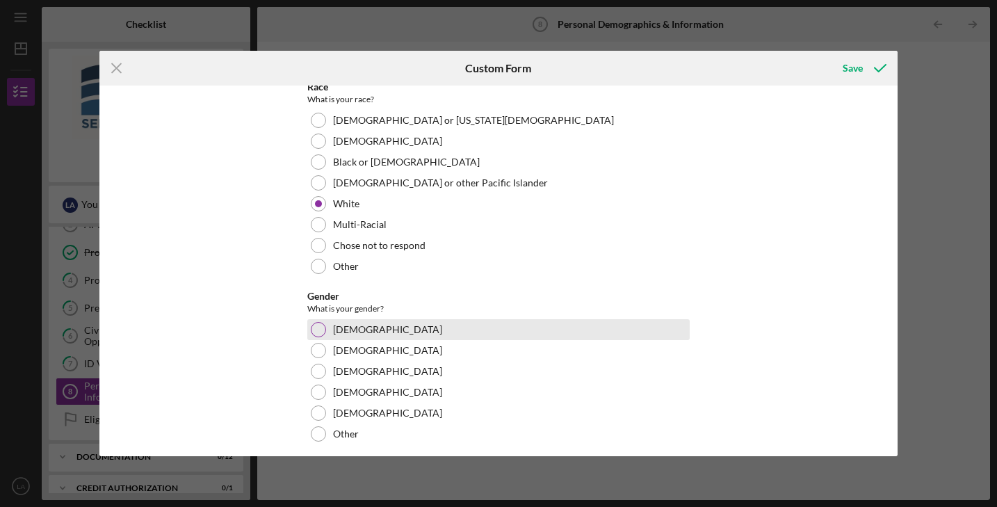
click at [315, 327] on div at bounding box center [318, 329] width 15 height 15
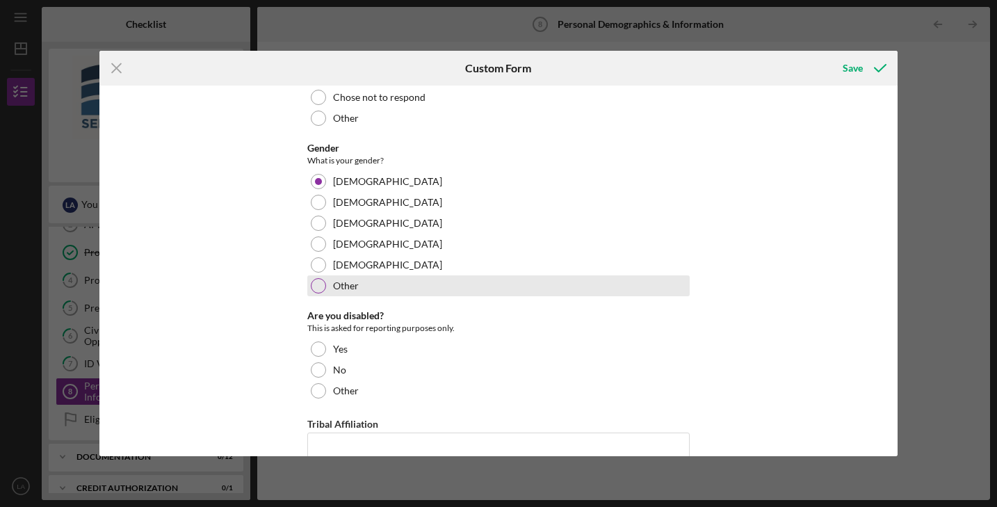
scroll to position [325, 0]
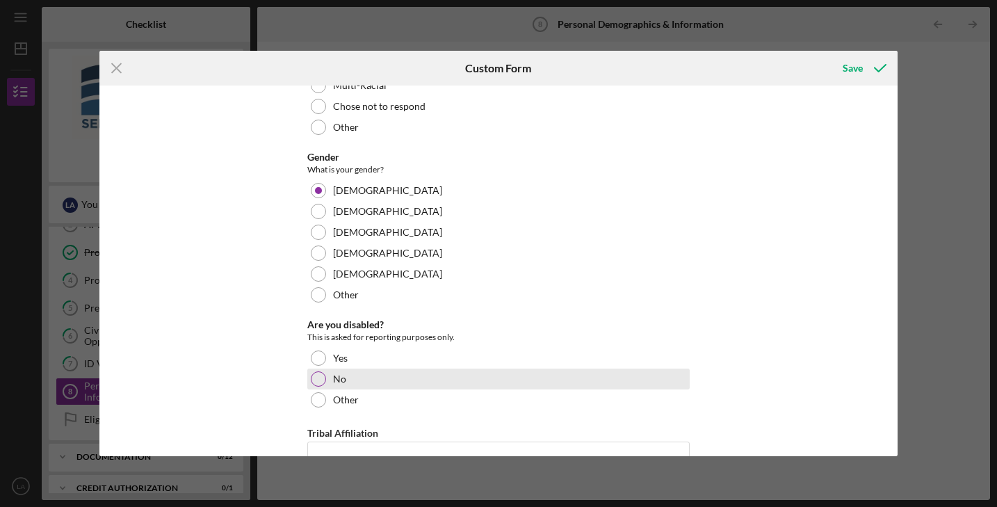
click at [317, 378] on div at bounding box center [318, 378] width 15 height 15
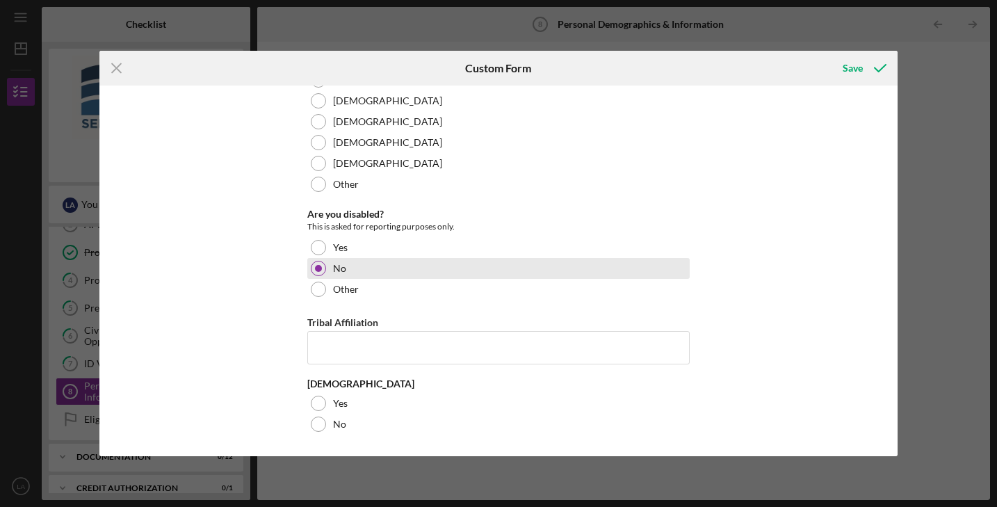
scroll to position [434, 0]
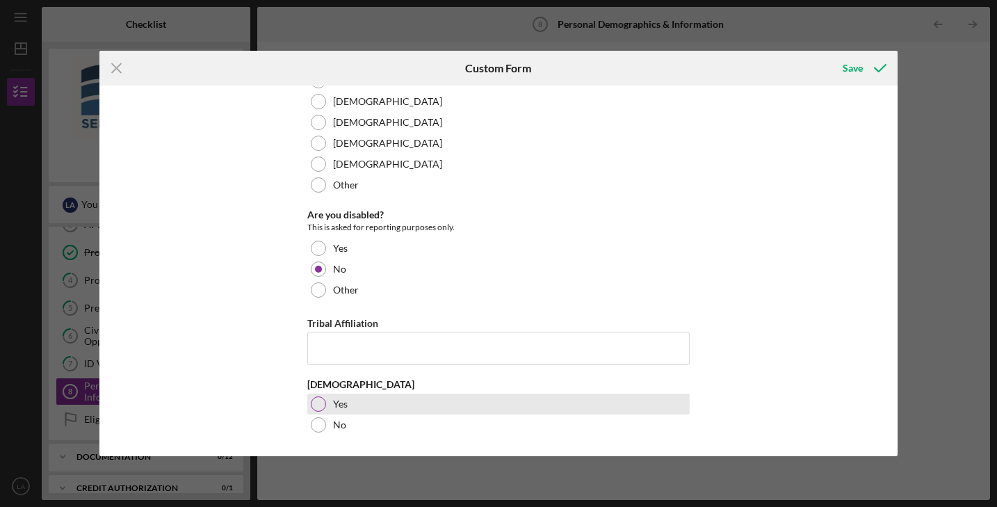
click at [317, 402] on div at bounding box center [318, 403] width 15 height 15
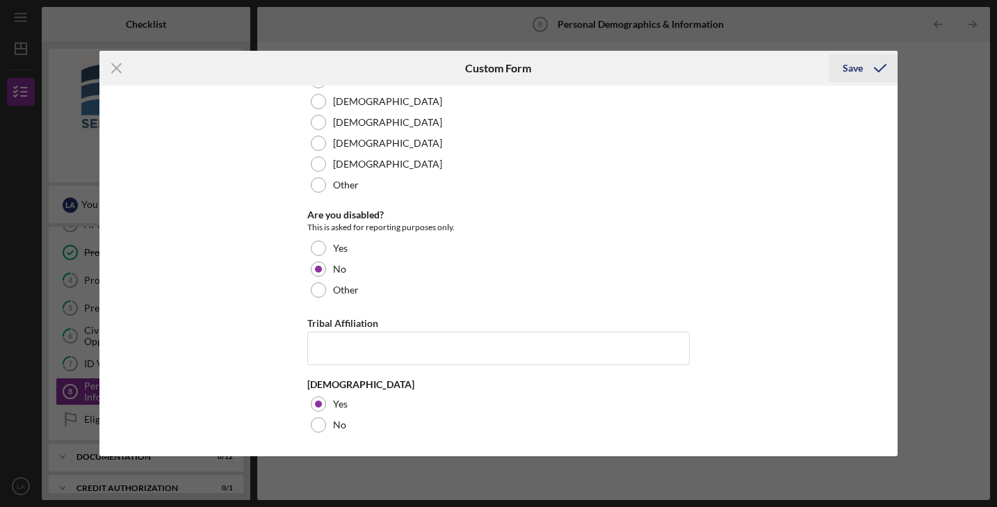
click at [854, 67] on div "Save" at bounding box center [852, 68] width 20 height 28
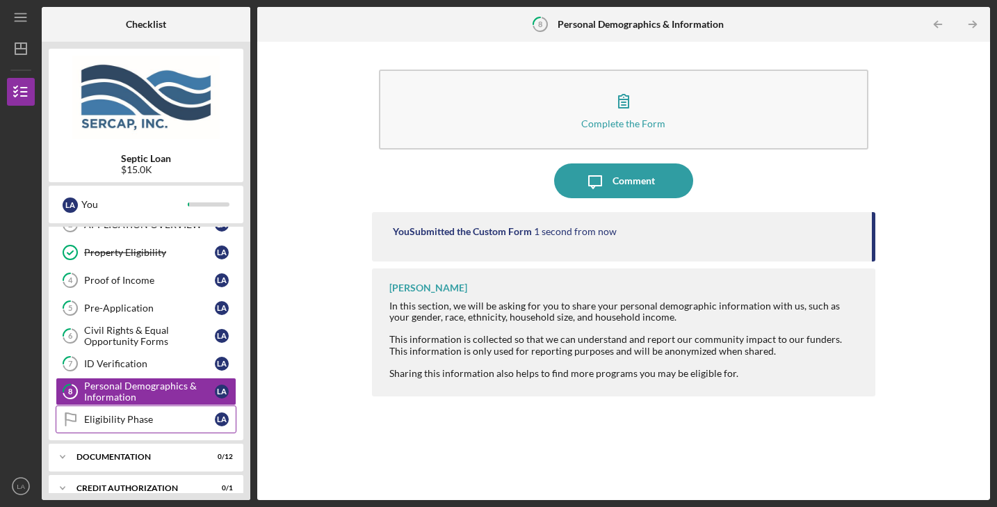
click at [146, 418] on div "Eligibility Phase" at bounding box center [149, 418] width 131 height 11
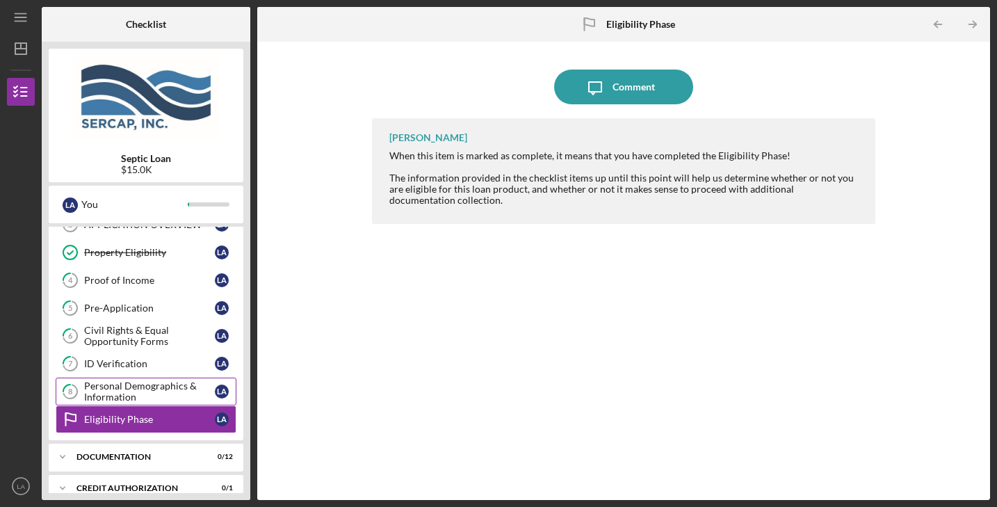
click at [154, 395] on div "Personal Demographics & Information" at bounding box center [149, 391] width 131 height 22
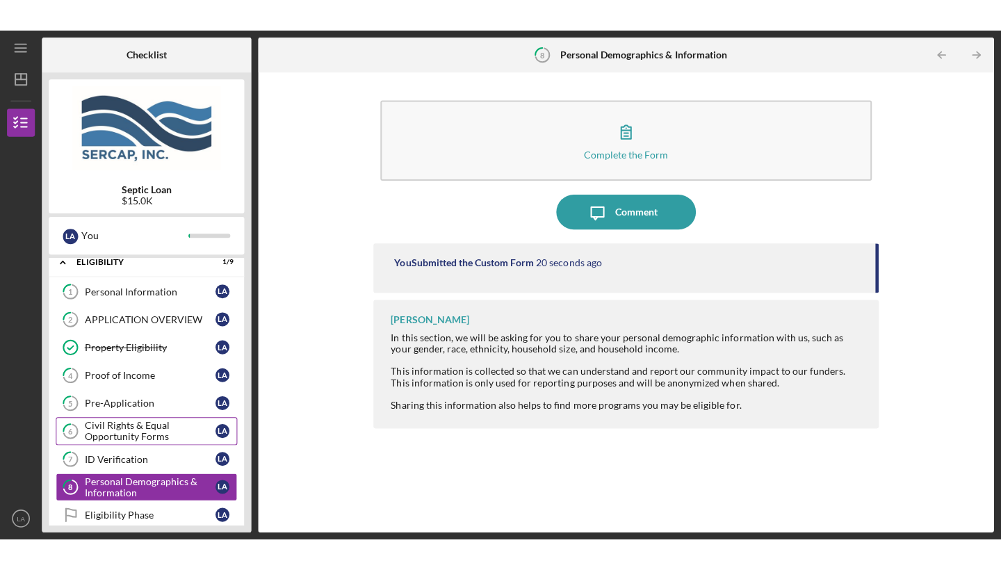
scroll to position [8, 0]
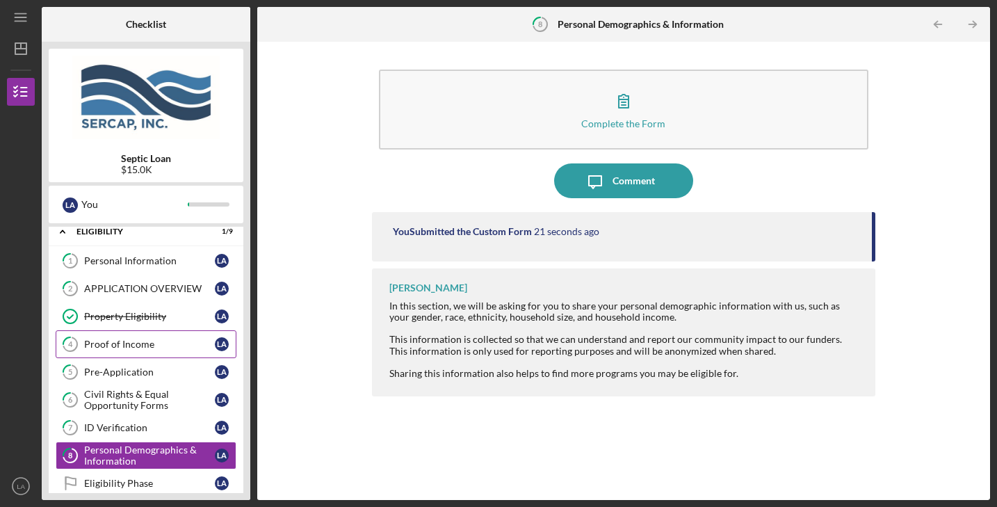
click at [150, 344] on div "Proof of Income" at bounding box center [149, 343] width 131 height 11
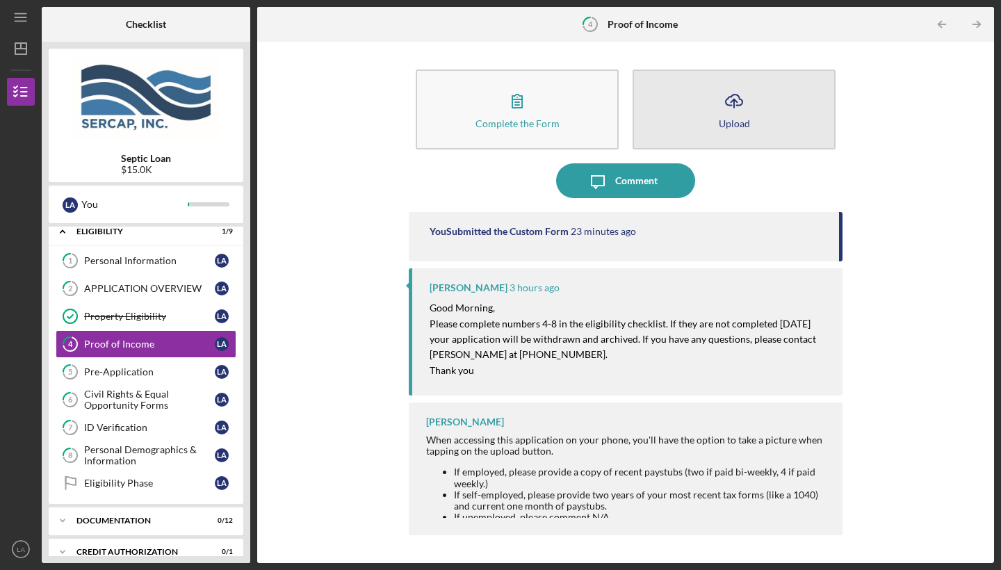
click at [735, 111] on icon "Icon/Upload" at bounding box center [733, 100] width 35 height 35
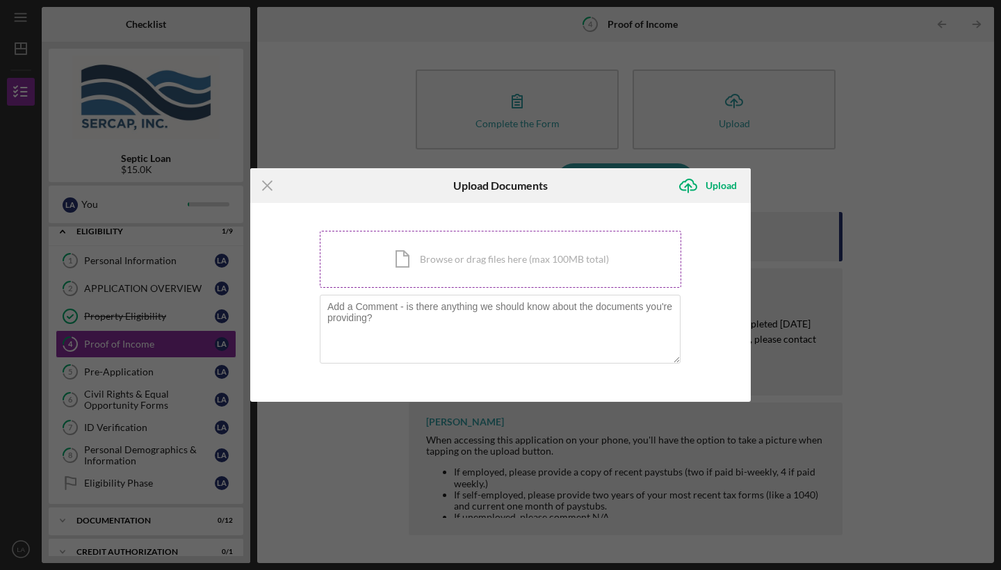
click at [405, 259] on div "Icon/Document Browse or drag files here (max 100MB total) Tap to choose files o…" at bounding box center [500, 259] width 361 height 57
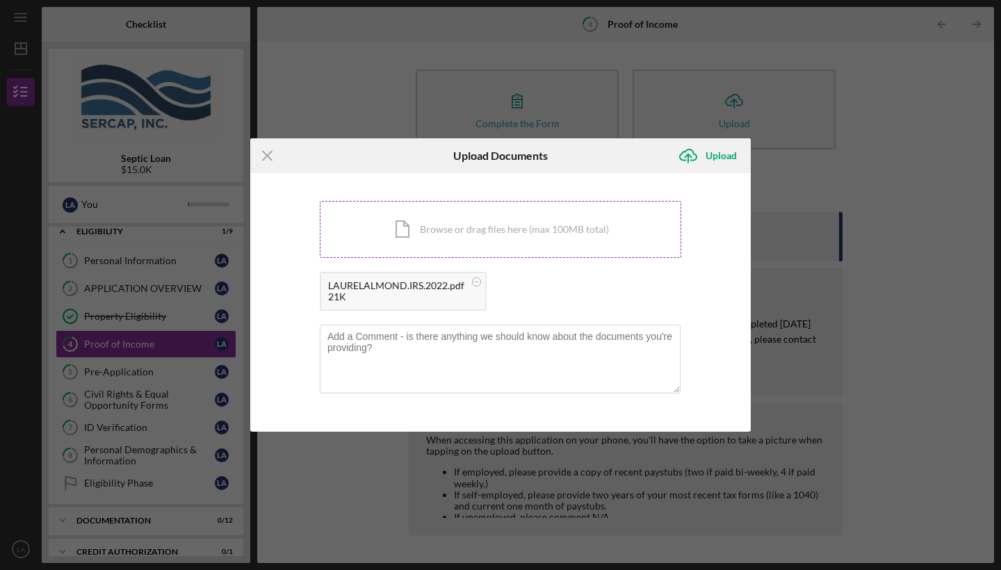
click at [400, 227] on div "Icon/Document Browse or drag files here (max 100MB total) Tap to choose files o…" at bounding box center [500, 229] width 361 height 57
click at [445, 347] on textarea at bounding box center [500, 359] width 361 height 68
click at [714, 158] on div "Upload" at bounding box center [720, 156] width 31 height 28
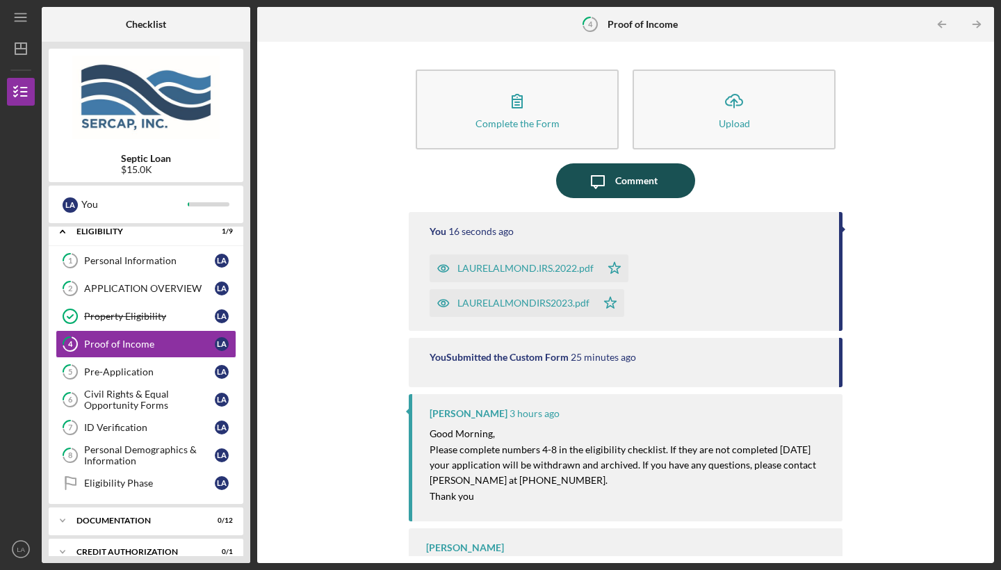
click at [639, 183] on div "Comment" at bounding box center [636, 180] width 42 height 35
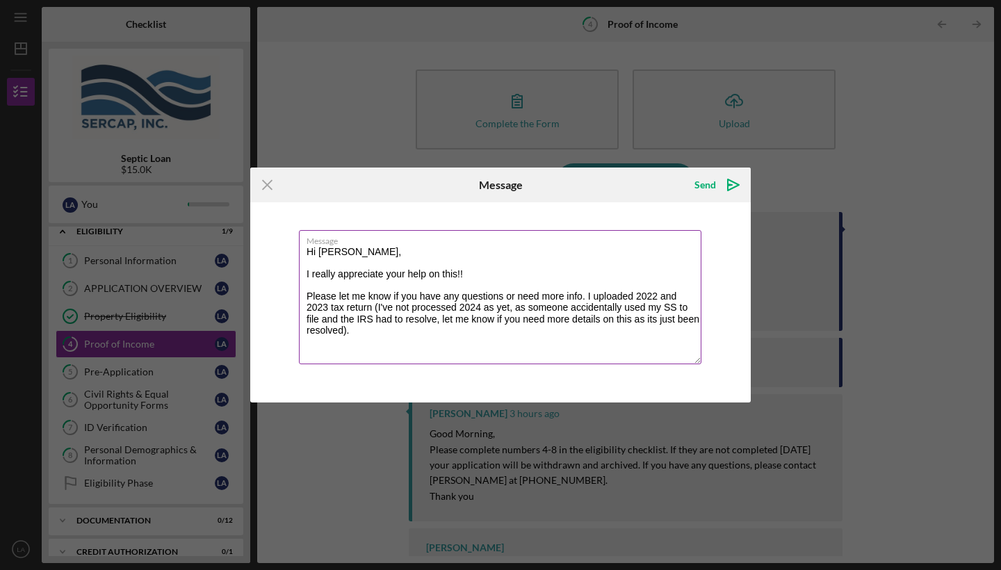
click at [318, 315] on textarea "Hi [PERSON_NAME], I really appreciate your help on this!! Please let me know if…" at bounding box center [500, 297] width 402 height 134
click at [414, 333] on textarea "Hi [PERSON_NAME], I really appreciate your help on this!! Please let me know if…" at bounding box center [500, 297] width 402 height 134
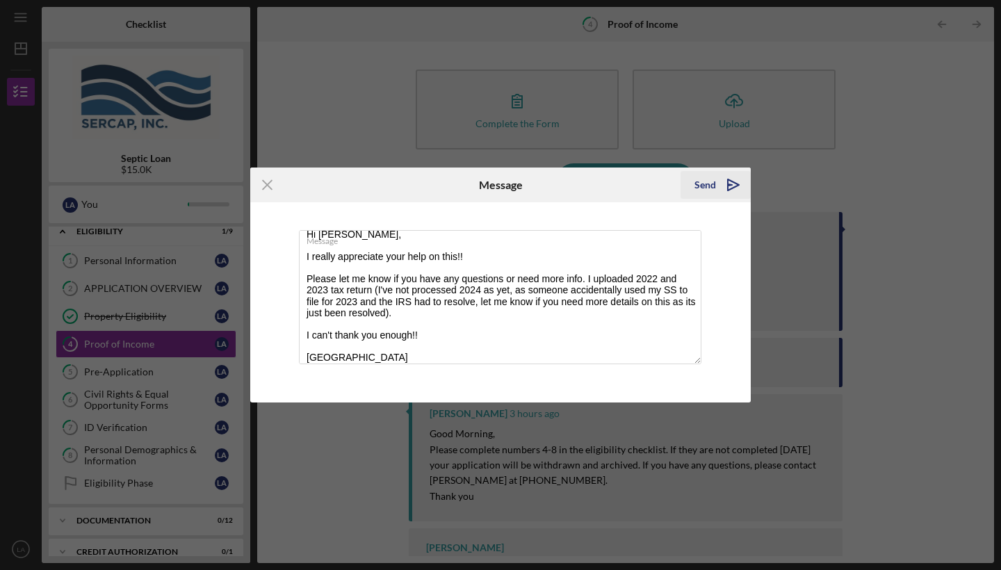
type textarea "Hi [PERSON_NAME], I really appreciate your help on this!! Please let me know if…"
click at [704, 179] on div "Send" at bounding box center [705, 185] width 22 height 28
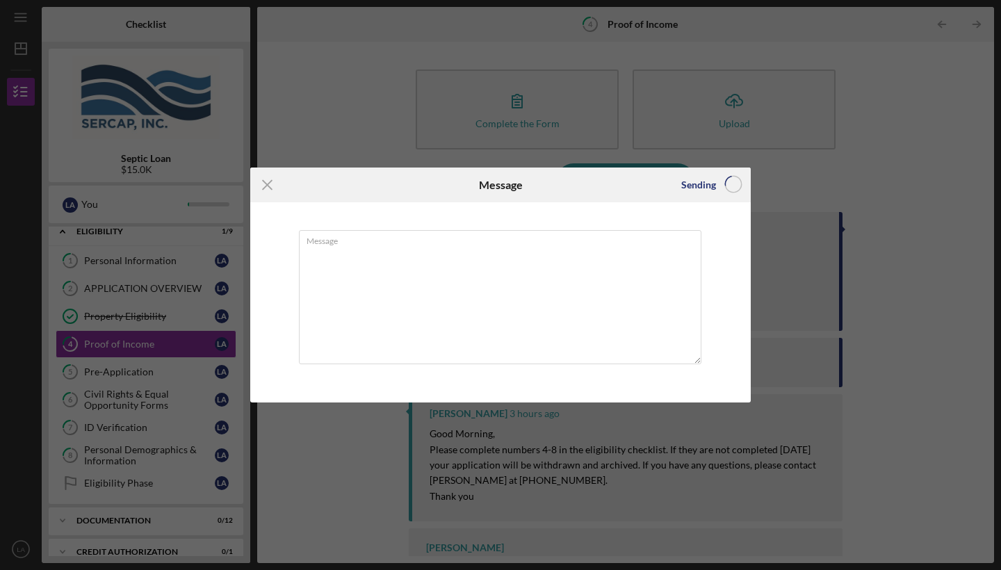
scroll to position [0, 0]
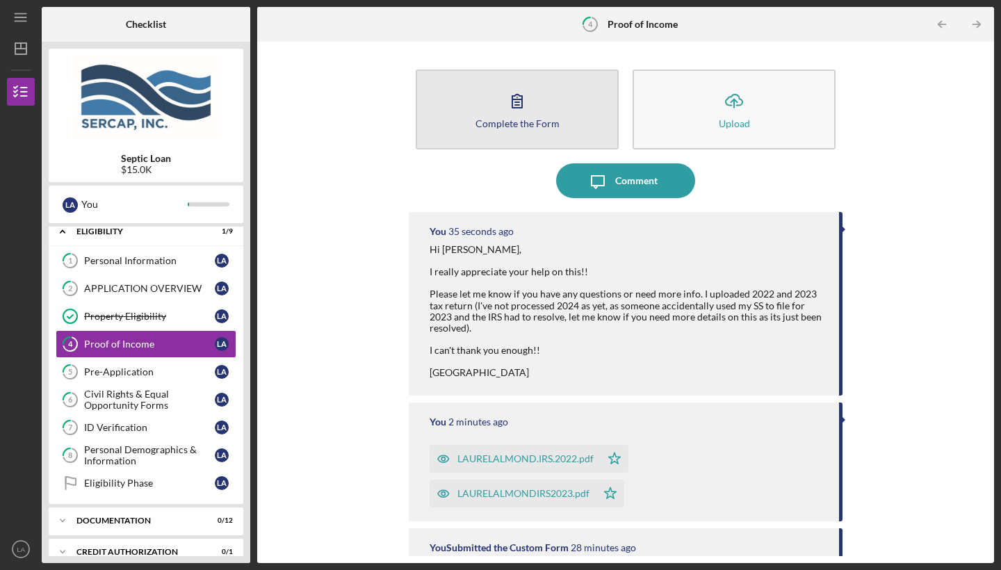
click at [515, 112] on icon "button" at bounding box center [517, 100] width 35 height 35
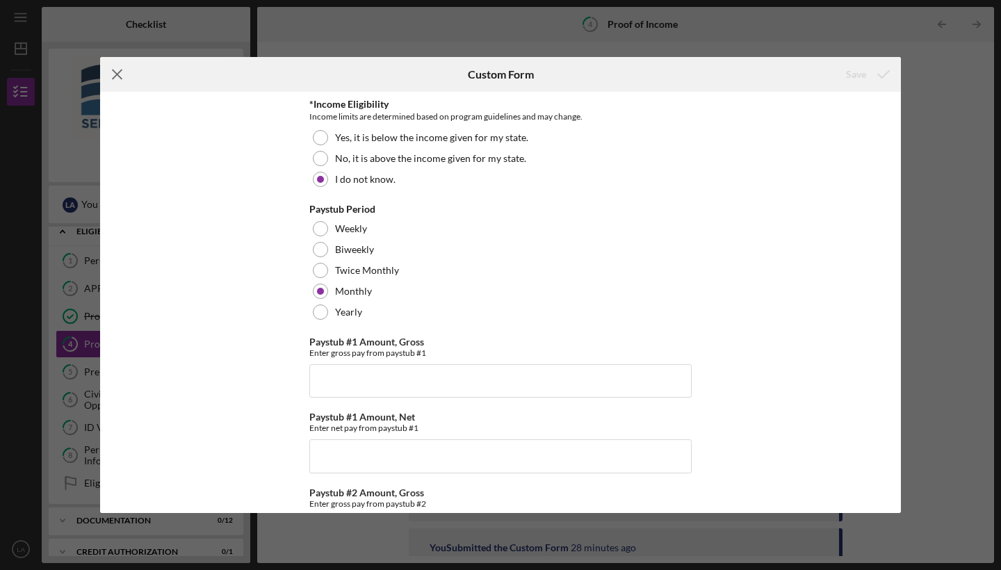
click at [115, 76] on line at bounding box center [117, 74] width 9 height 9
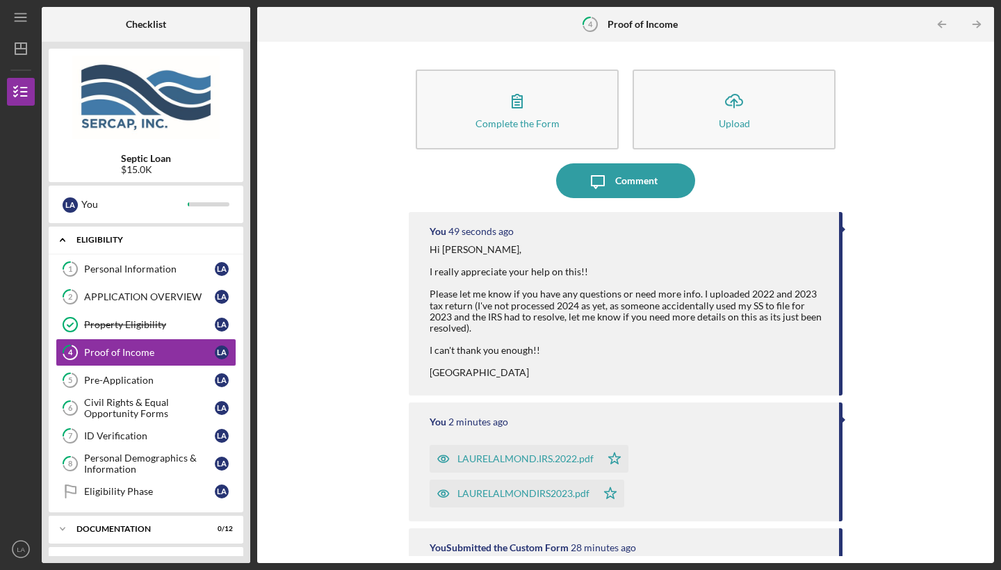
click at [69, 238] on icon "Icon/Expander" at bounding box center [63, 240] width 28 height 28
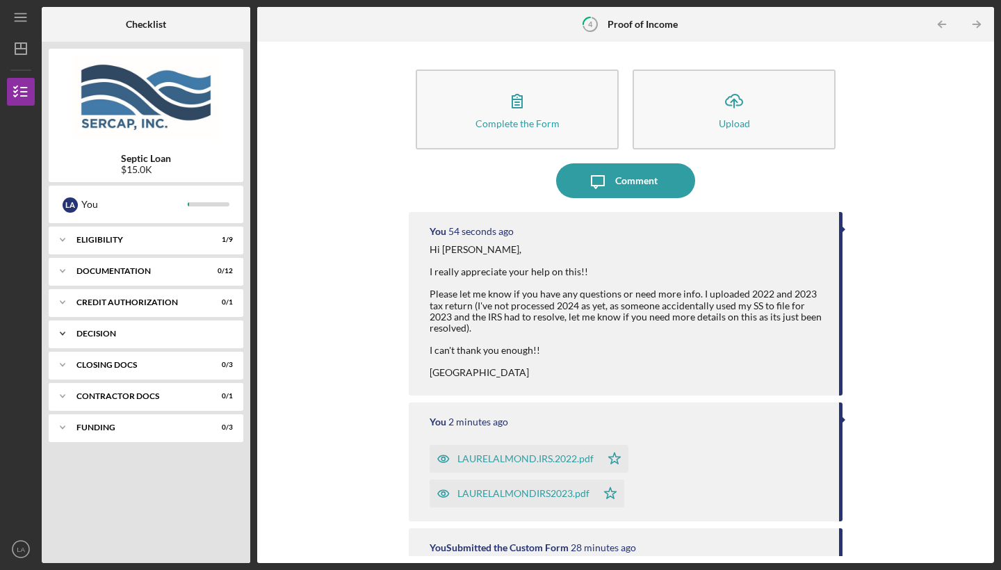
click at [104, 332] on div "Decision" at bounding box center [150, 333] width 149 height 8
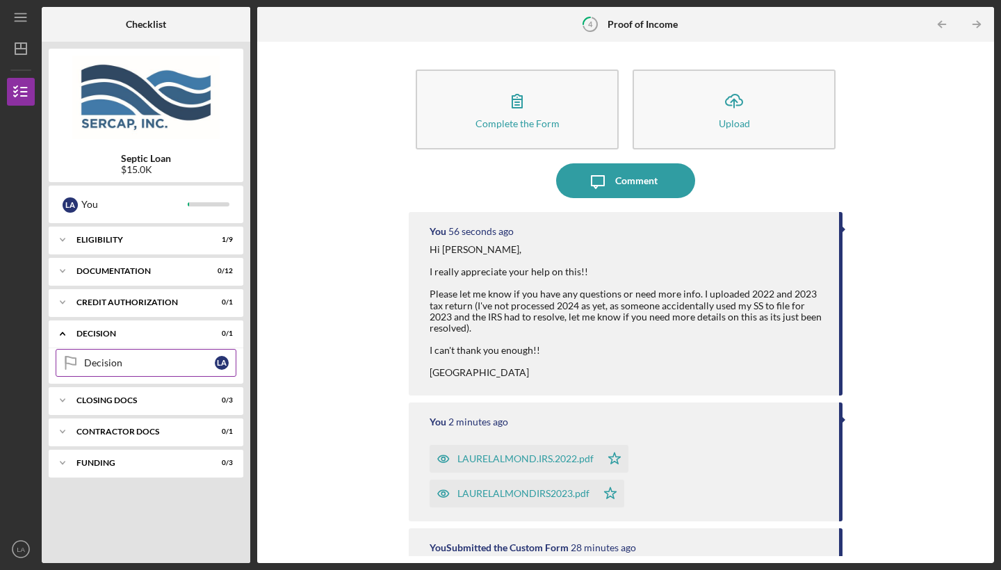
click at [104, 363] on div "Decision" at bounding box center [149, 362] width 131 height 11
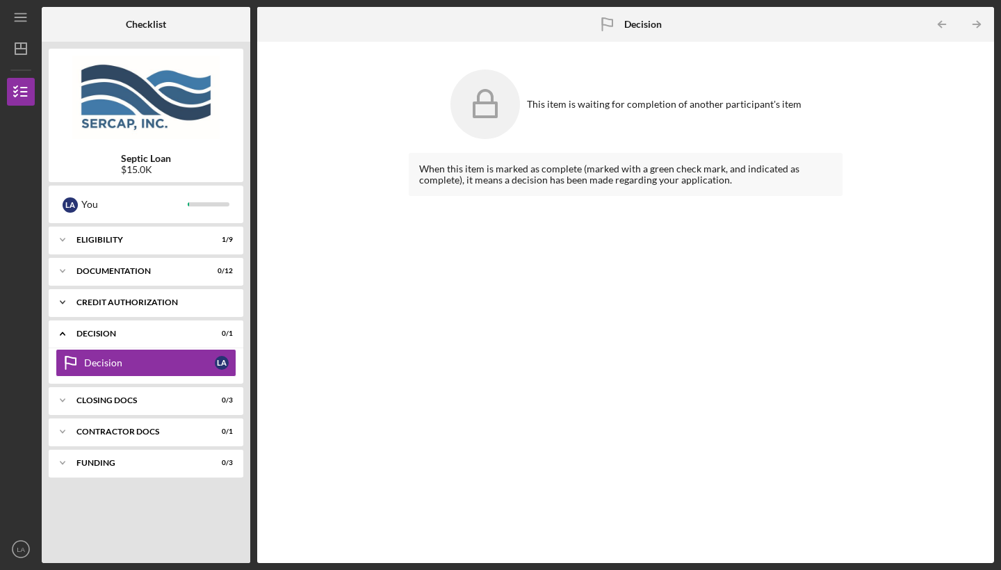
click at [151, 306] on div "CREDIT AUTHORIZATION" at bounding box center [150, 302] width 149 height 8
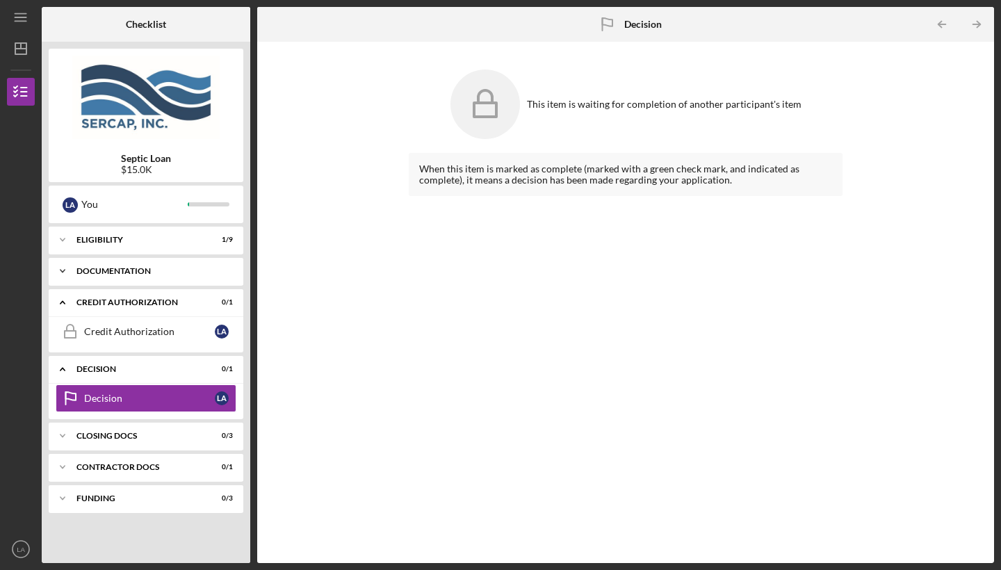
click at [148, 271] on div "Documentation" at bounding box center [150, 271] width 149 height 8
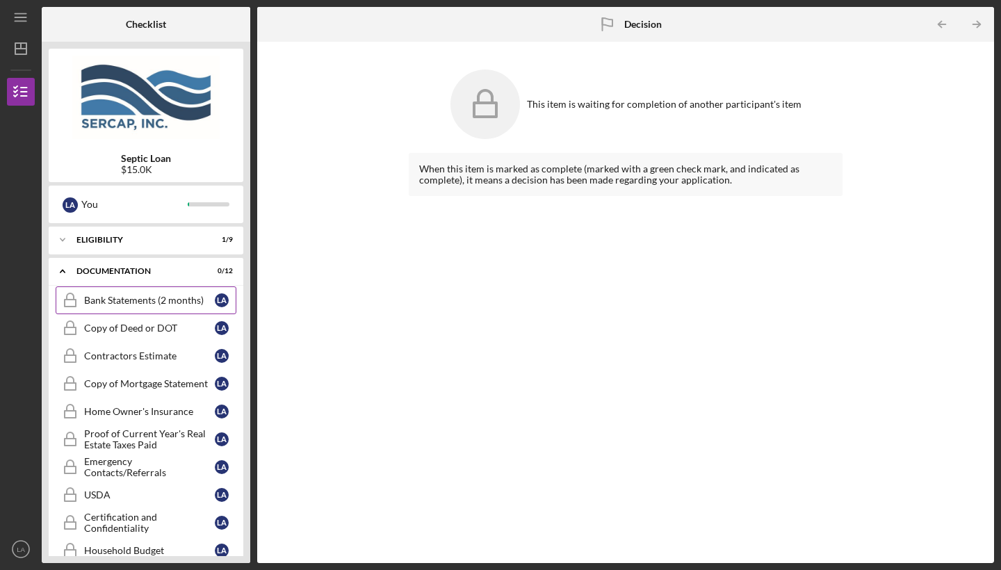
click at [140, 297] on div "Bank Statements (2 months)" at bounding box center [149, 300] width 131 height 11
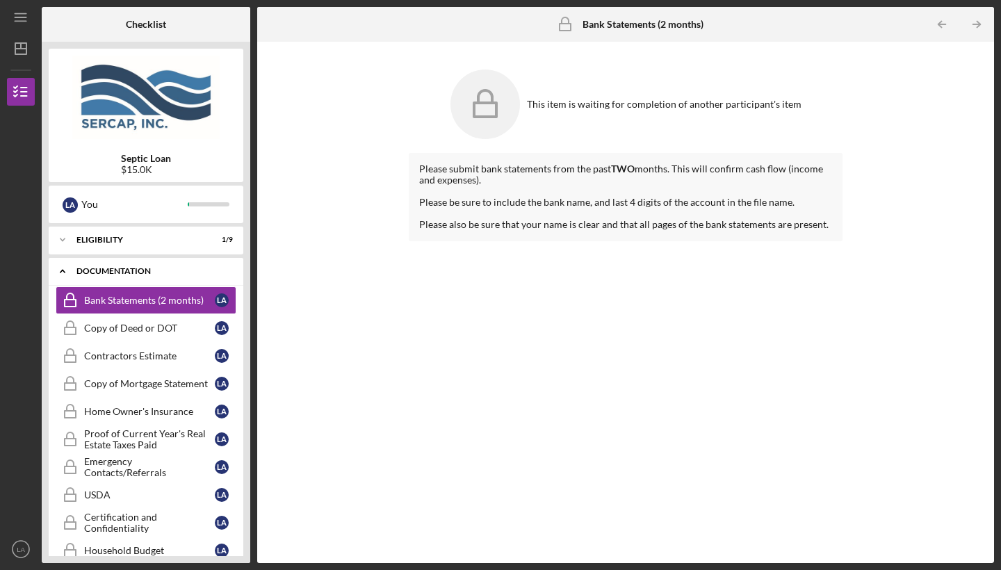
click at [60, 269] on icon "Icon/Expander" at bounding box center [63, 271] width 28 height 28
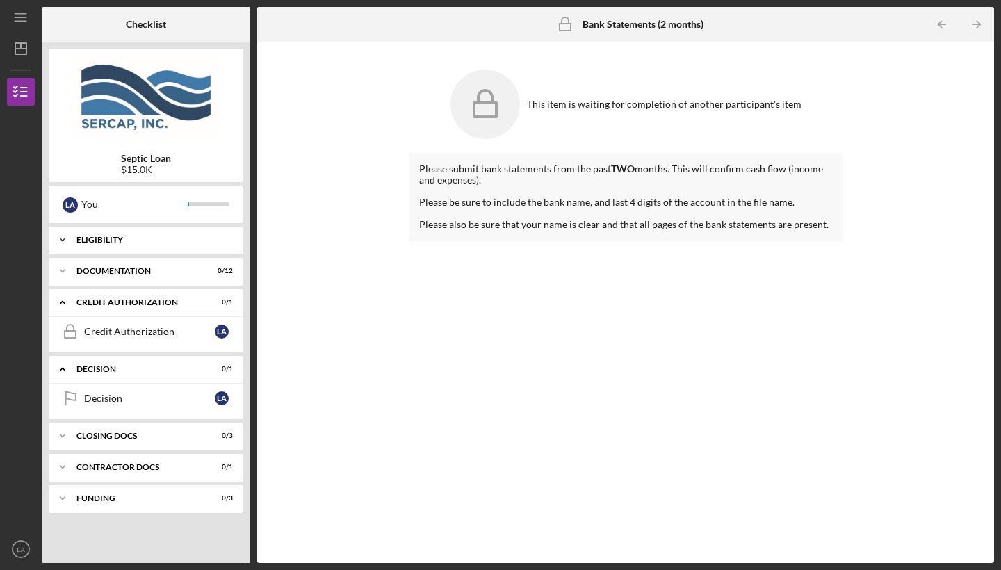
click at [61, 236] on icon "Icon/Expander" at bounding box center [63, 240] width 28 height 28
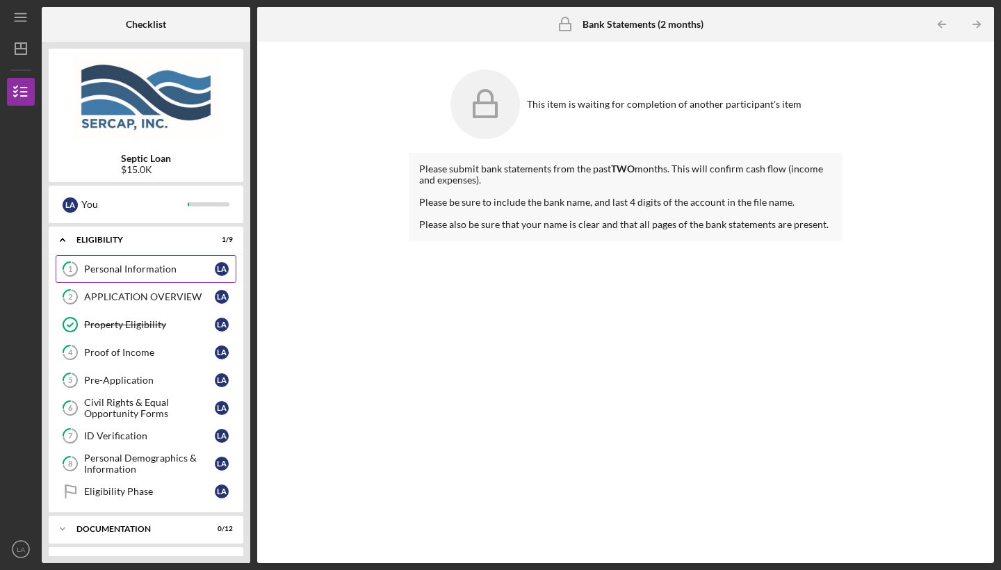
click at [139, 274] on link "1 Personal Information L A" at bounding box center [146, 269] width 181 height 28
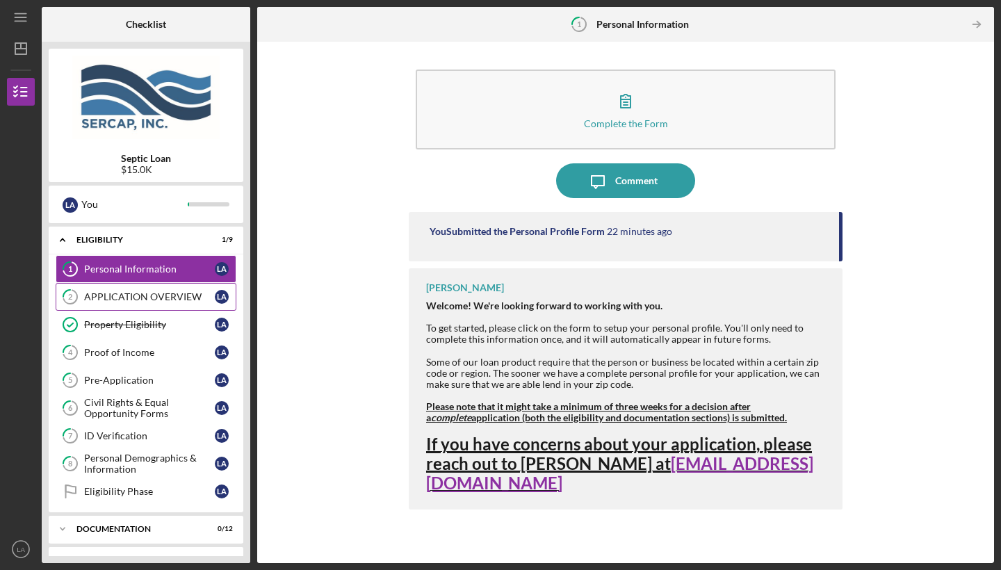
click at [175, 294] on div "APPLICATION OVERVIEW" at bounding box center [149, 296] width 131 height 11
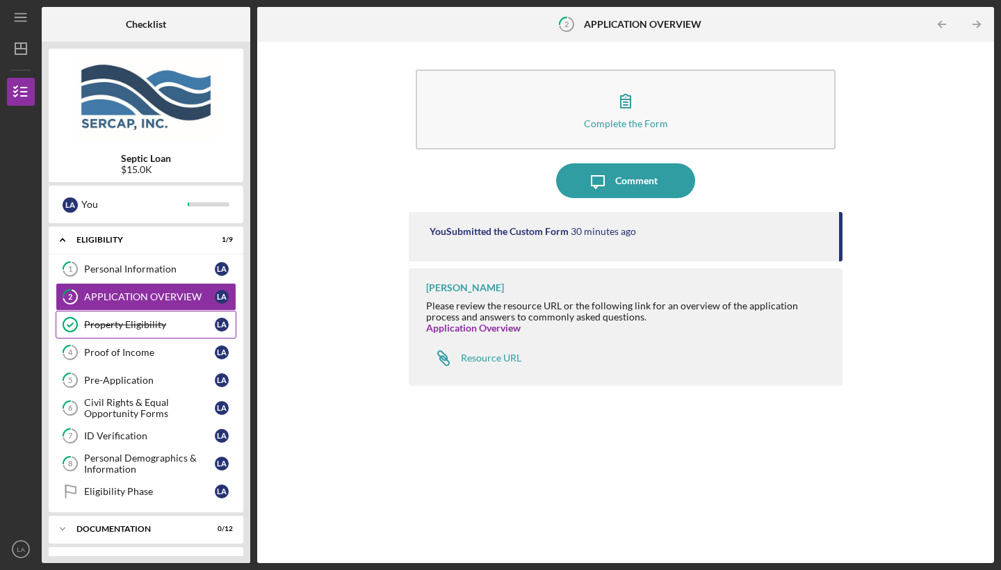
click at [151, 332] on link "Property Eligibility Property Eligibility L A" at bounding box center [146, 325] width 181 height 28
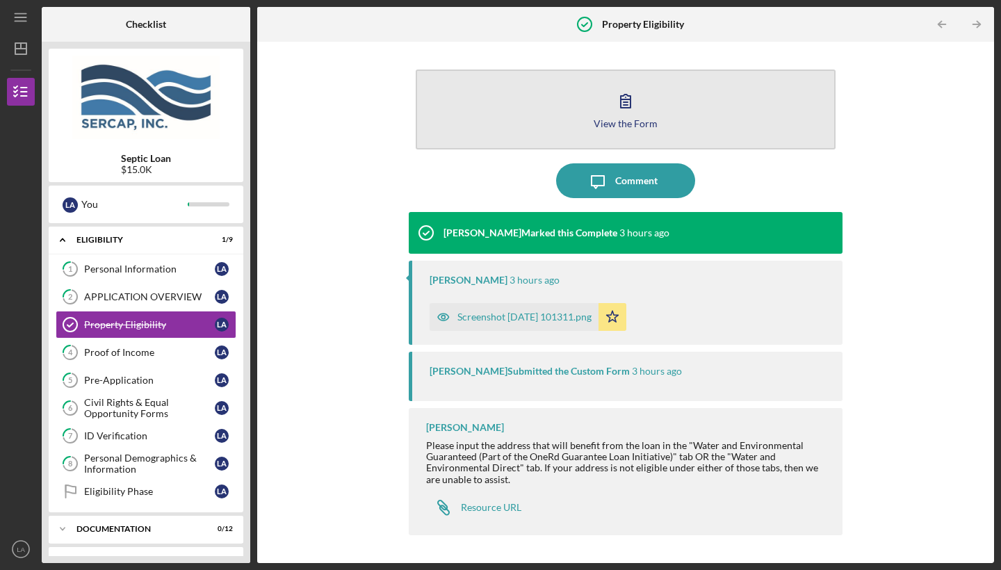
click at [622, 108] on icon "button" at bounding box center [626, 101] width 10 height 13
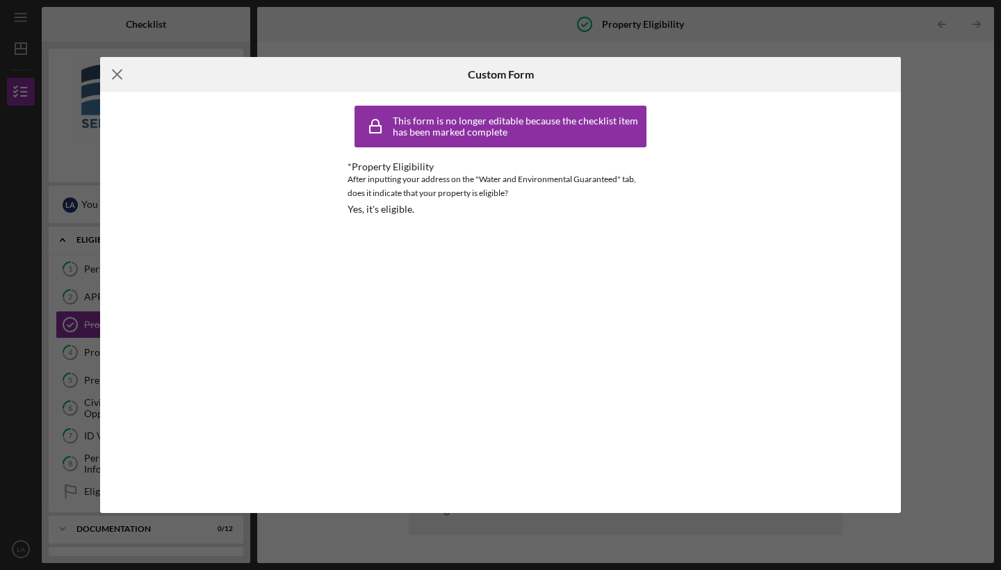
click at [118, 72] on icon "Icon/Menu Close" at bounding box center [117, 74] width 35 height 35
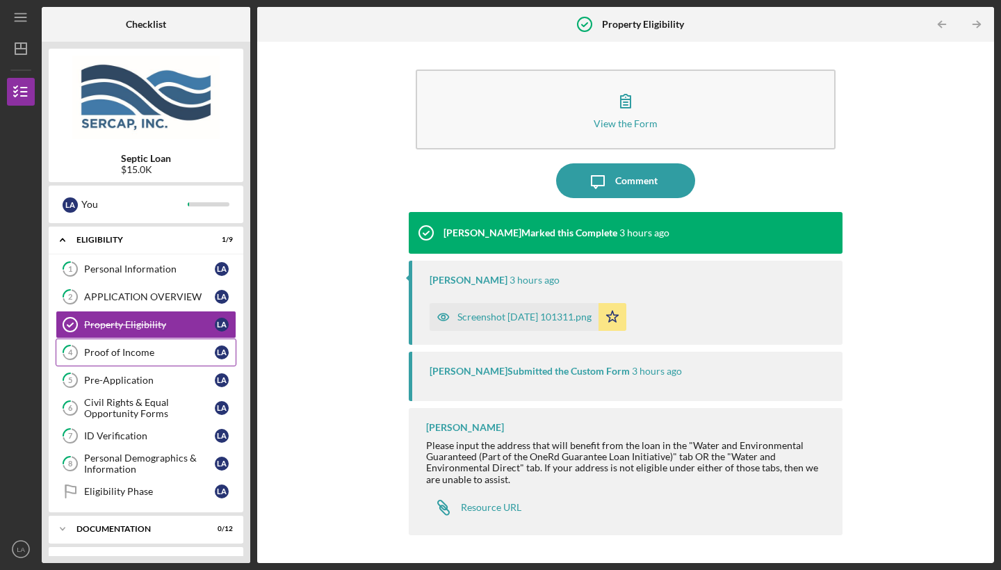
click at [125, 356] on div "Proof of Income" at bounding box center [149, 352] width 131 height 11
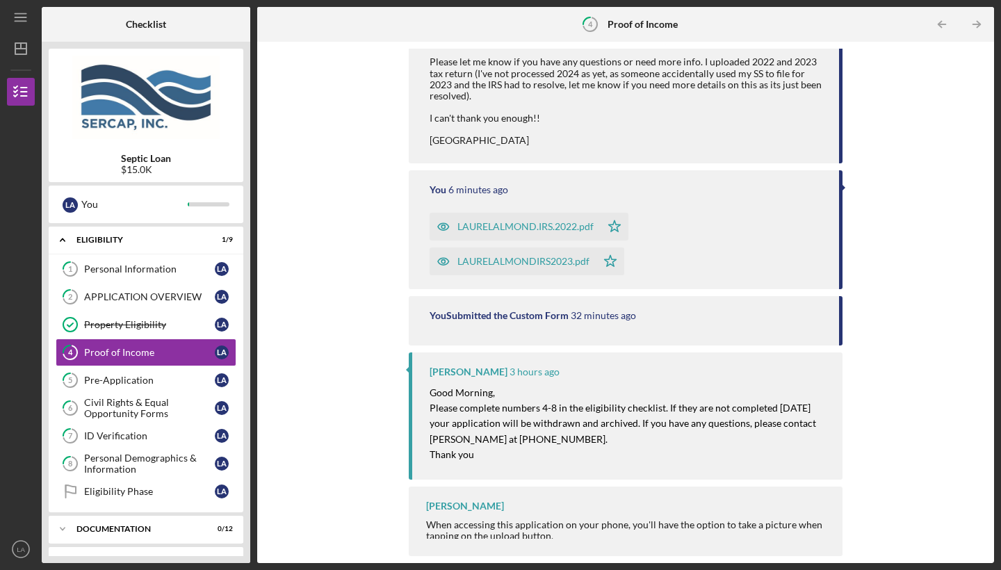
scroll to position [241, 0]
click at [145, 383] on div "Pre-Application" at bounding box center [149, 380] width 131 height 11
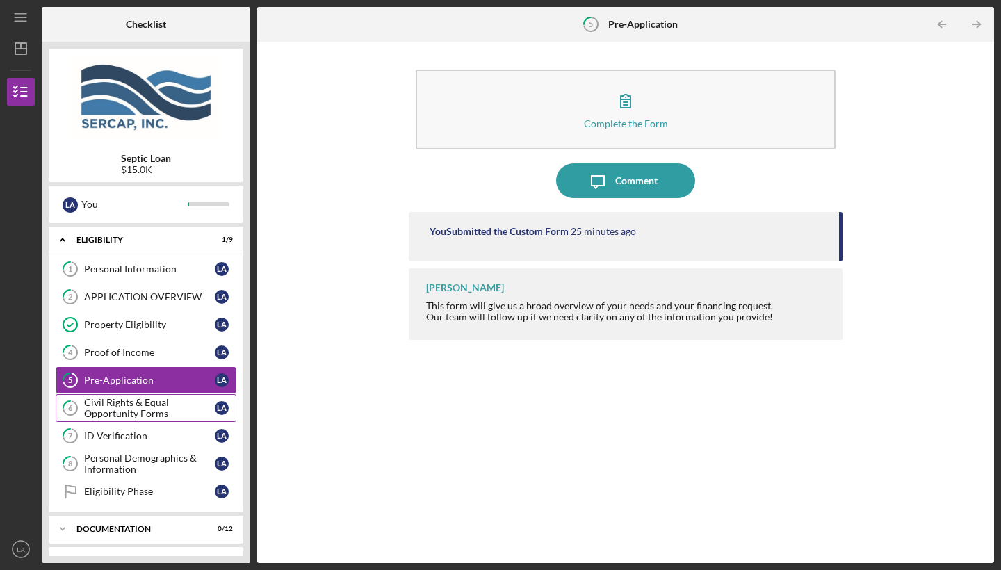
click at [167, 408] on div "Civil Rights & Equal Opportunity Forms" at bounding box center [149, 408] width 131 height 22
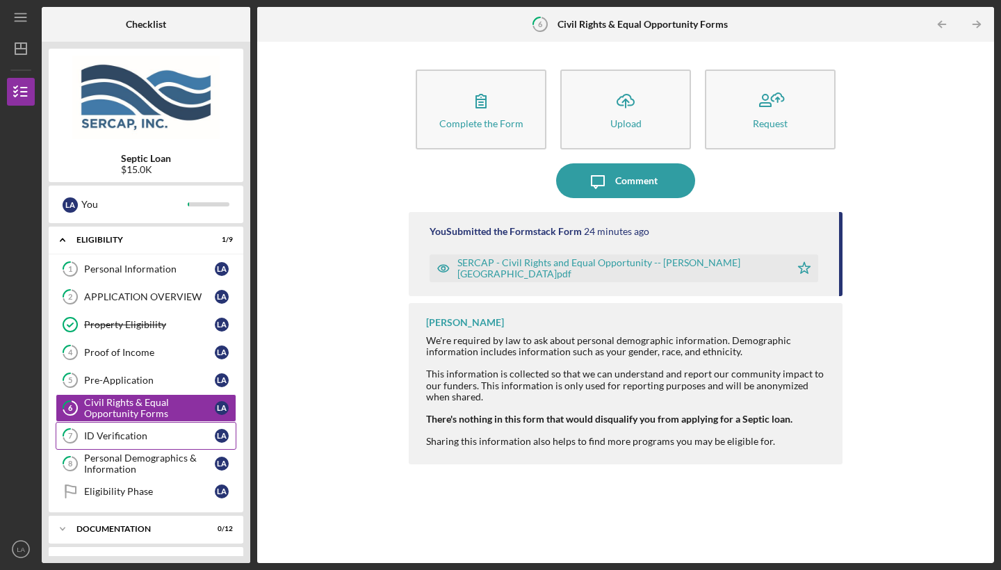
click at [153, 438] on div "ID Verification" at bounding box center [149, 435] width 131 height 11
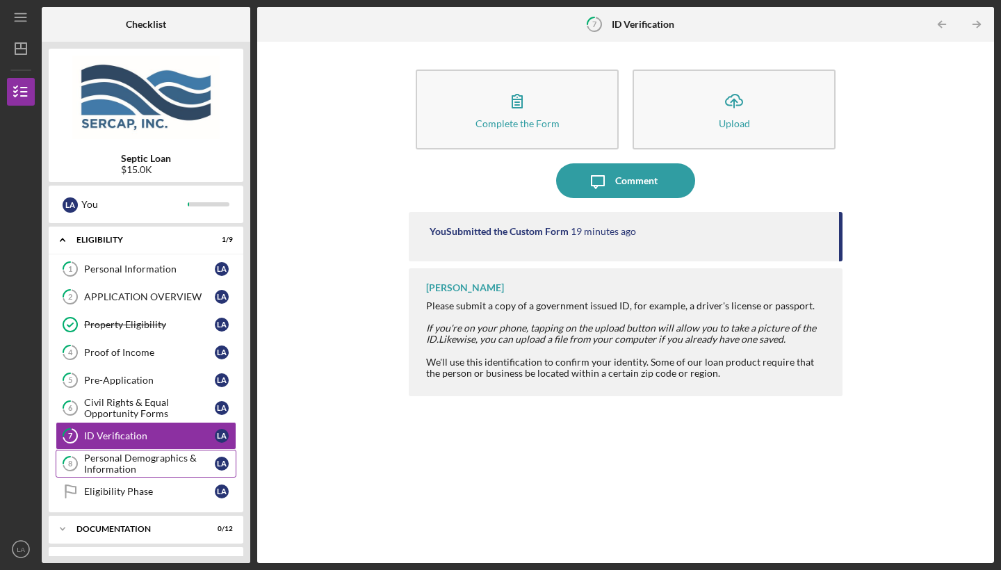
click at [142, 466] on div "Personal Demographics & Information" at bounding box center [149, 463] width 131 height 22
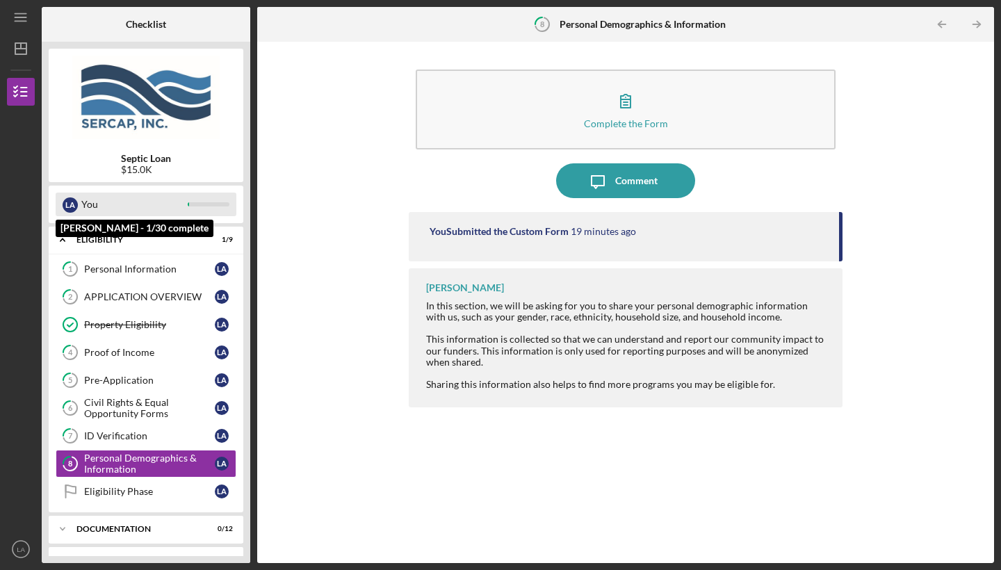
click at [88, 204] on div "You" at bounding box center [134, 204] width 106 height 24
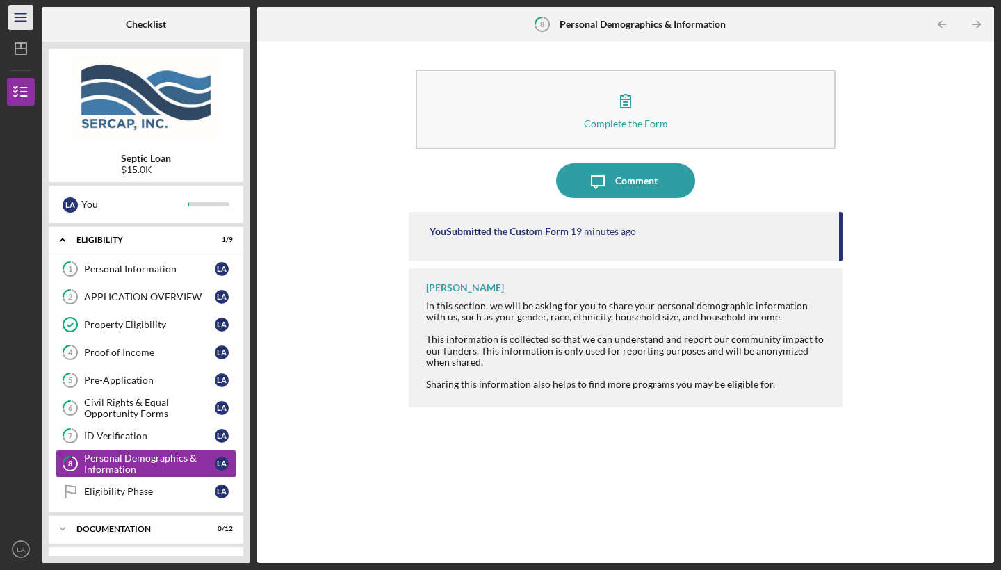
click at [18, 17] on line "button" at bounding box center [20, 17] width 11 height 0
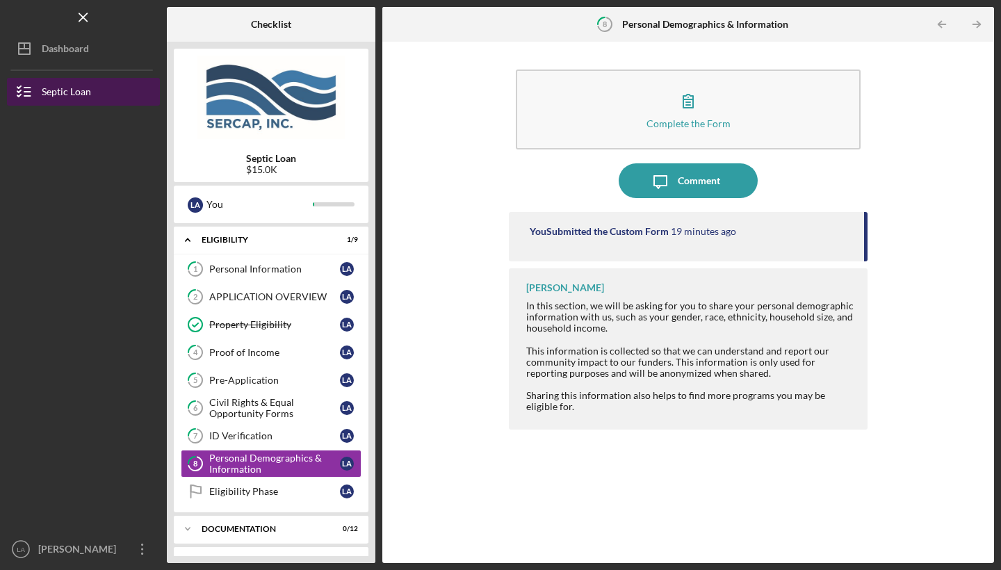
click at [56, 94] on div "Septic Loan" at bounding box center [66, 93] width 49 height 31
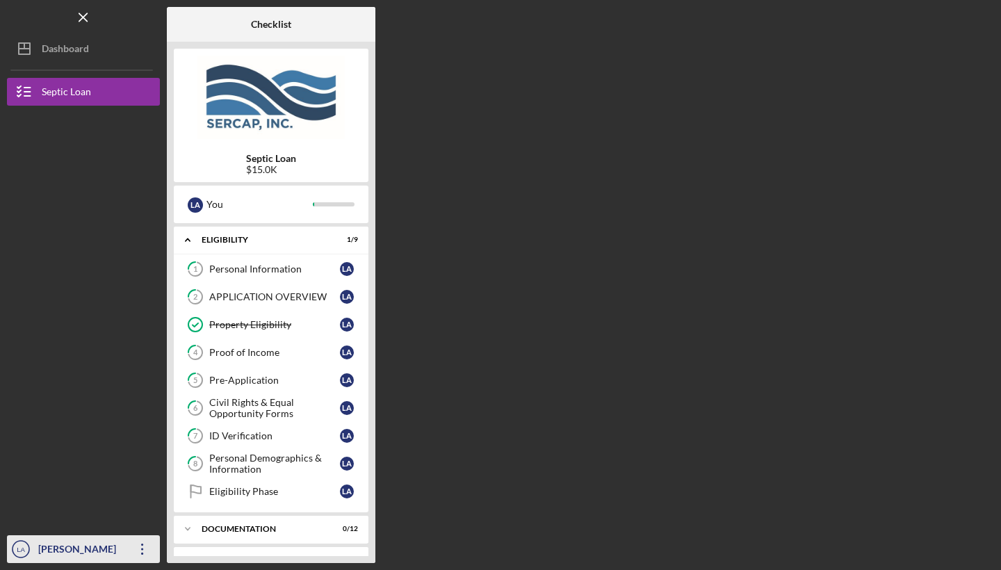
click at [30, 525] on icon "LA" at bounding box center [21, 549] width 28 height 35
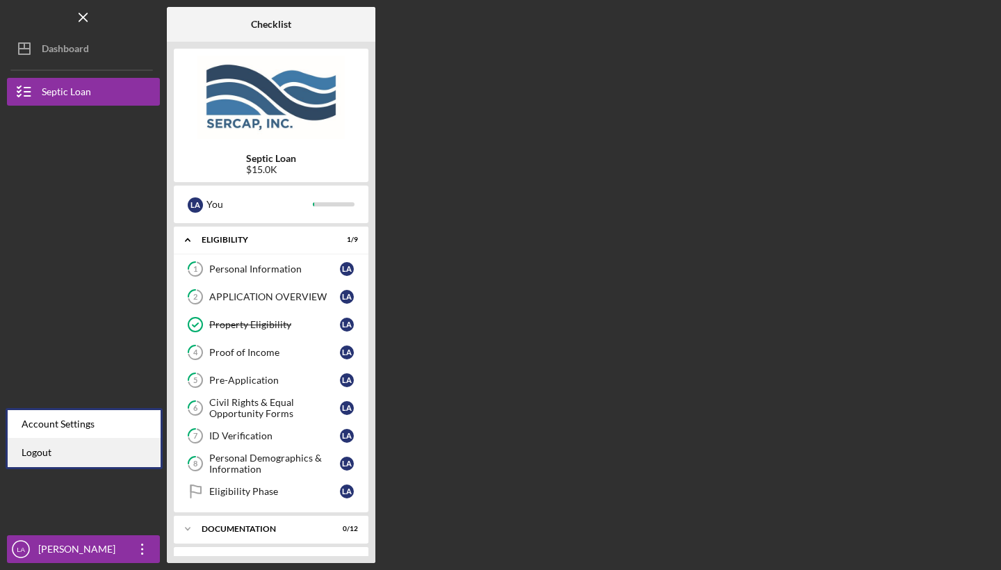
click at [43, 451] on link "Logout" at bounding box center [84, 452] width 153 height 28
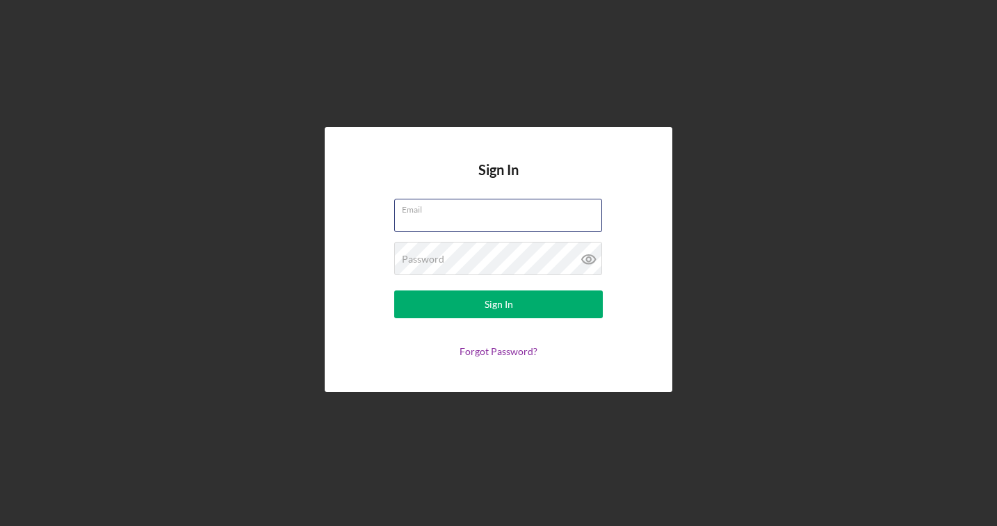
type input "[EMAIL_ADDRESS][DOMAIN_NAME]"
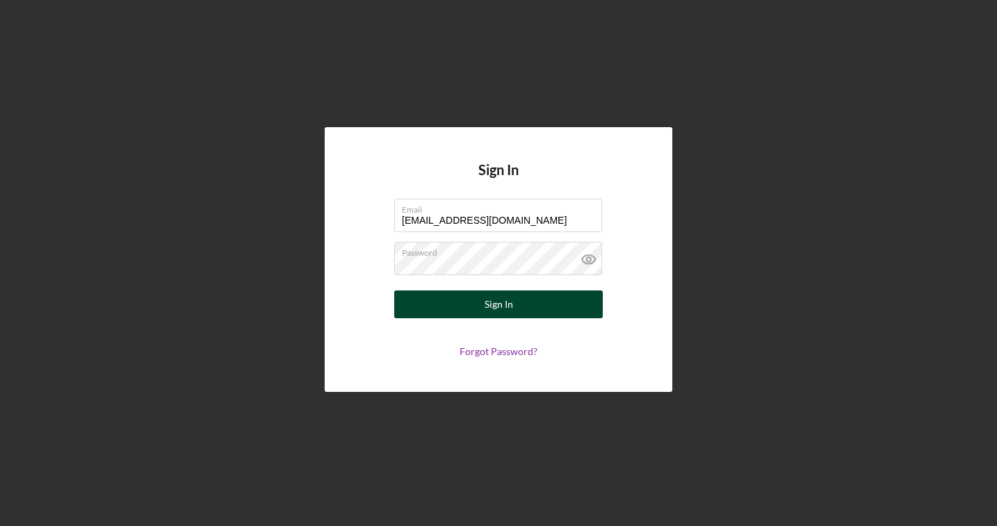
click at [479, 309] on button "Sign In" at bounding box center [498, 304] width 208 height 28
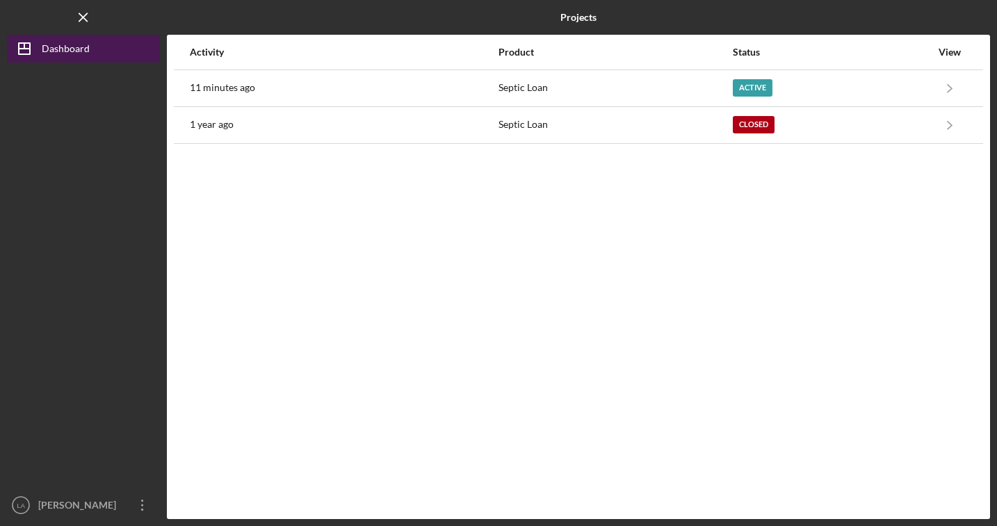
click at [76, 48] on div "Dashboard" at bounding box center [66, 50] width 48 height 31
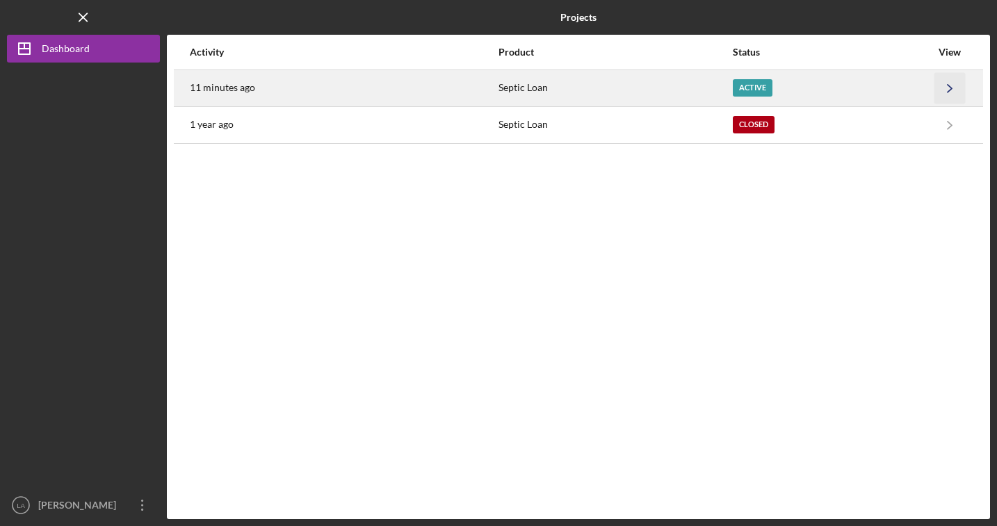
click at [942, 90] on icon "Icon/Navigate" at bounding box center [949, 87] width 31 height 31
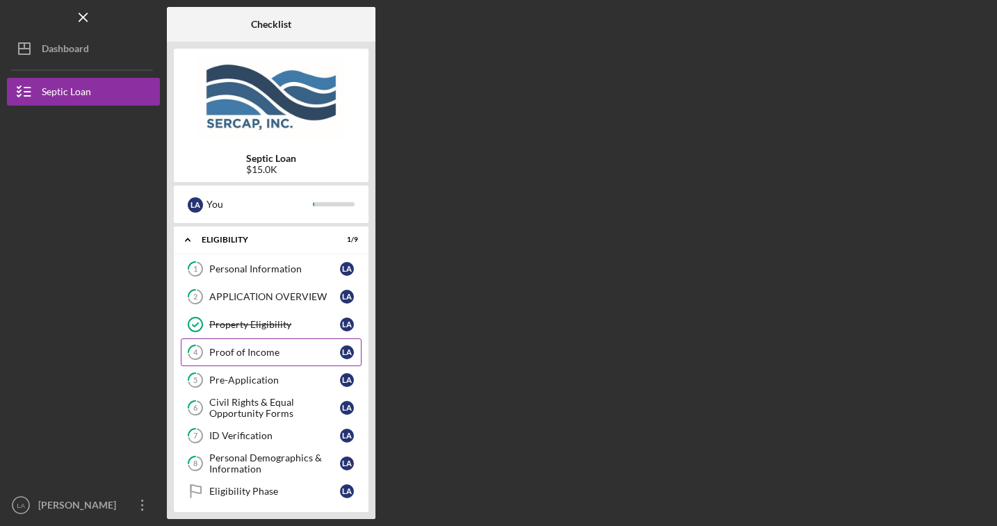
click at [286, 354] on div "Proof of Income" at bounding box center [274, 352] width 131 height 11
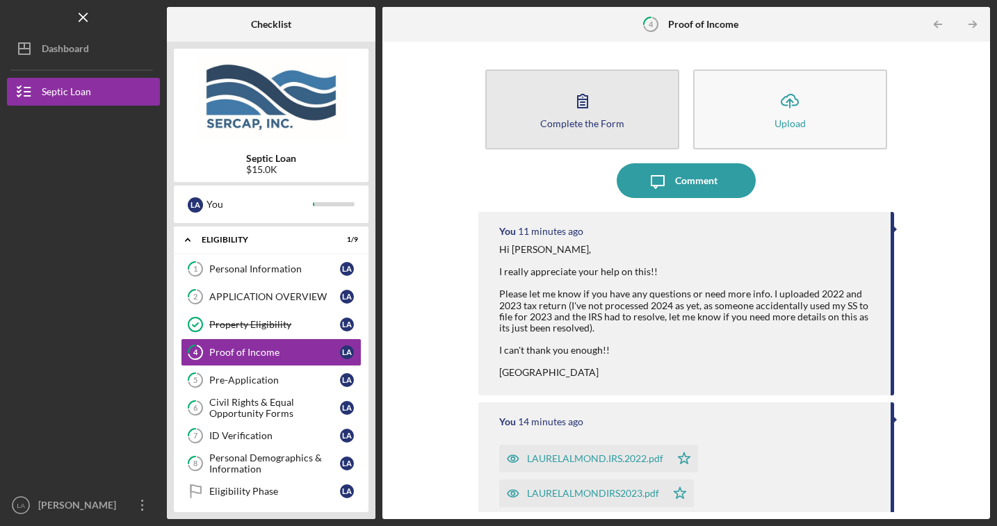
click at [587, 107] on icon "button" at bounding box center [582, 100] width 35 height 35
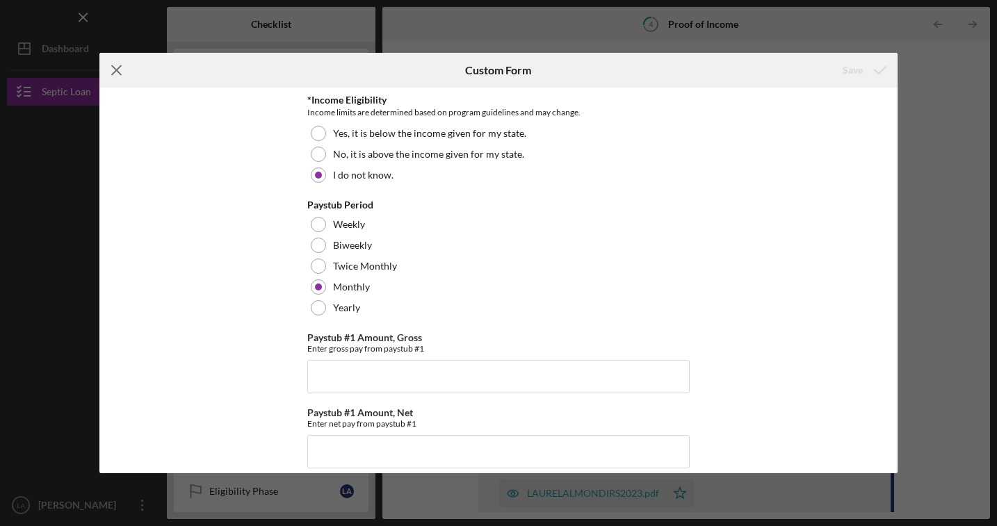
click at [119, 72] on line at bounding box center [117, 69] width 9 height 9
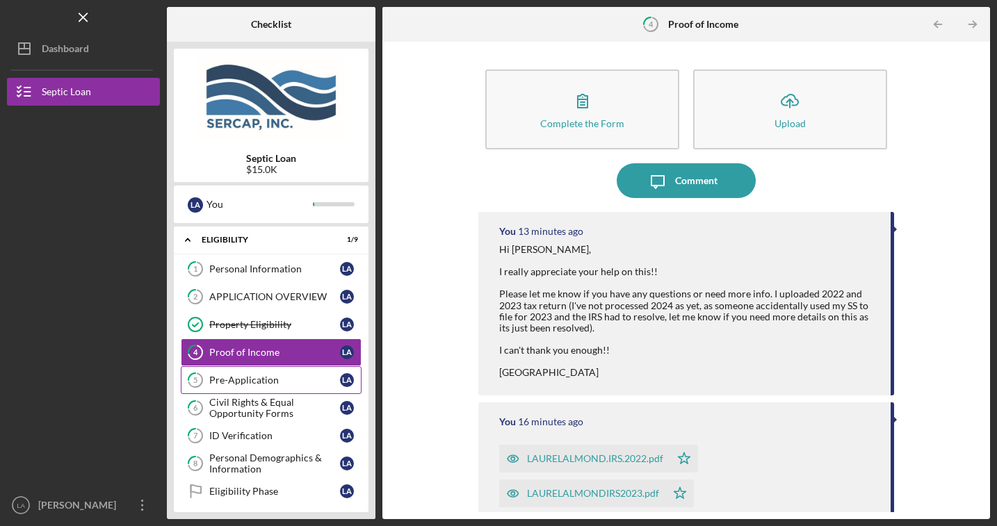
click at [302, 384] on div "Pre-Application" at bounding box center [274, 380] width 131 height 11
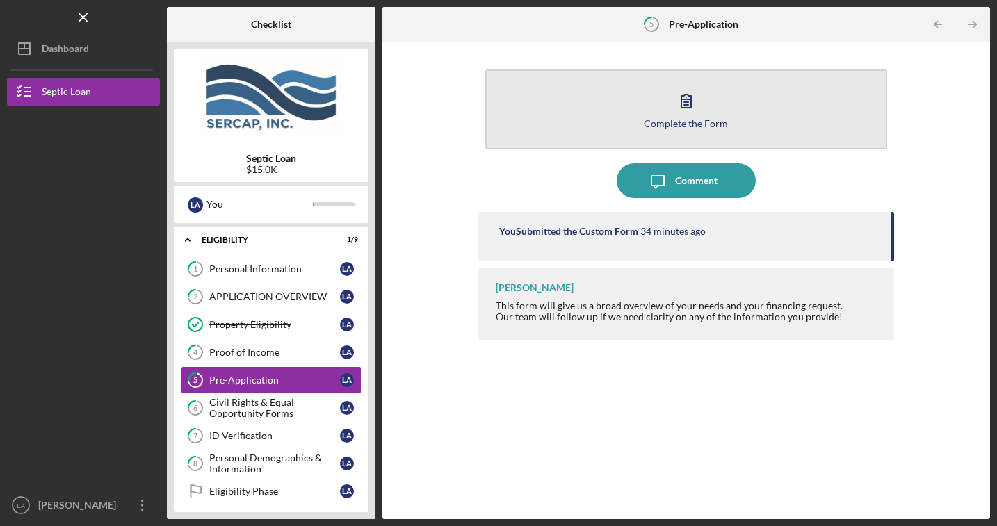
click at [684, 110] on icon "button" at bounding box center [686, 100] width 35 height 35
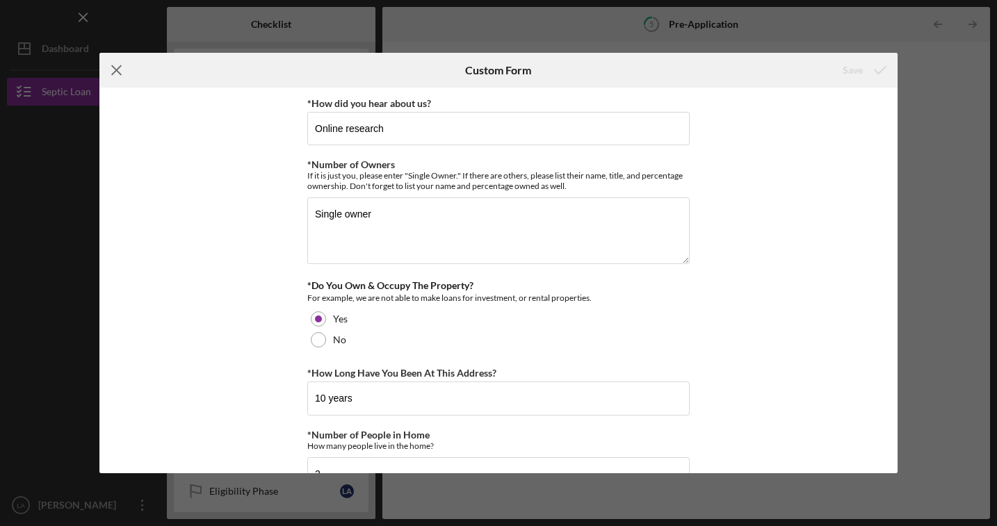
click at [120, 72] on icon "Icon/Menu Close" at bounding box center [116, 70] width 35 height 35
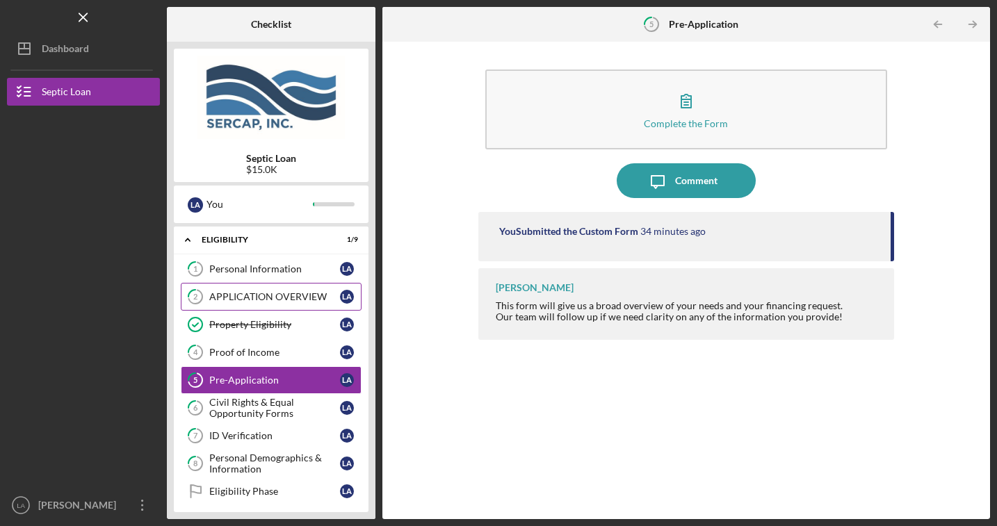
click at [281, 299] on div "APPLICATION OVERVIEW" at bounding box center [274, 296] width 131 height 11
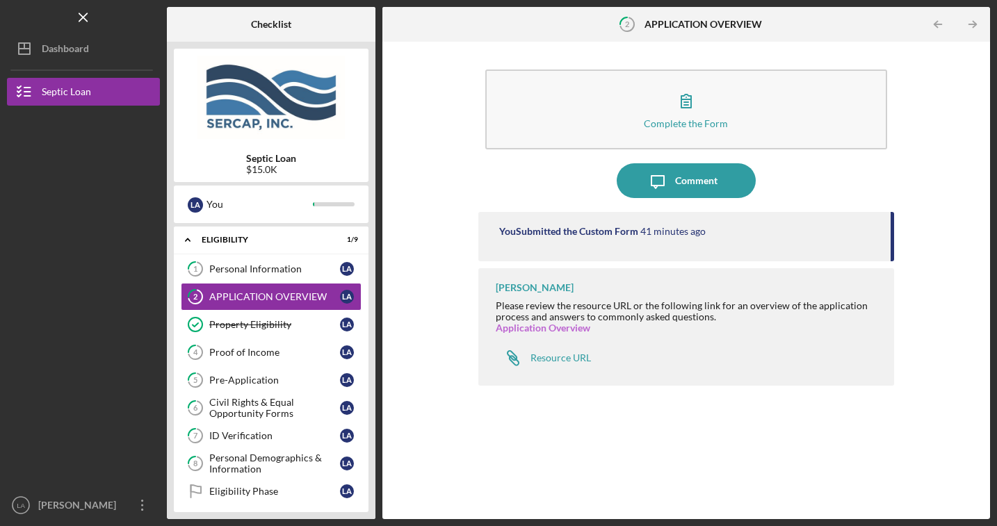
click at [520, 329] on link "Application Overview" at bounding box center [542, 328] width 95 height 12
